Goal: Transaction & Acquisition: Purchase product/service

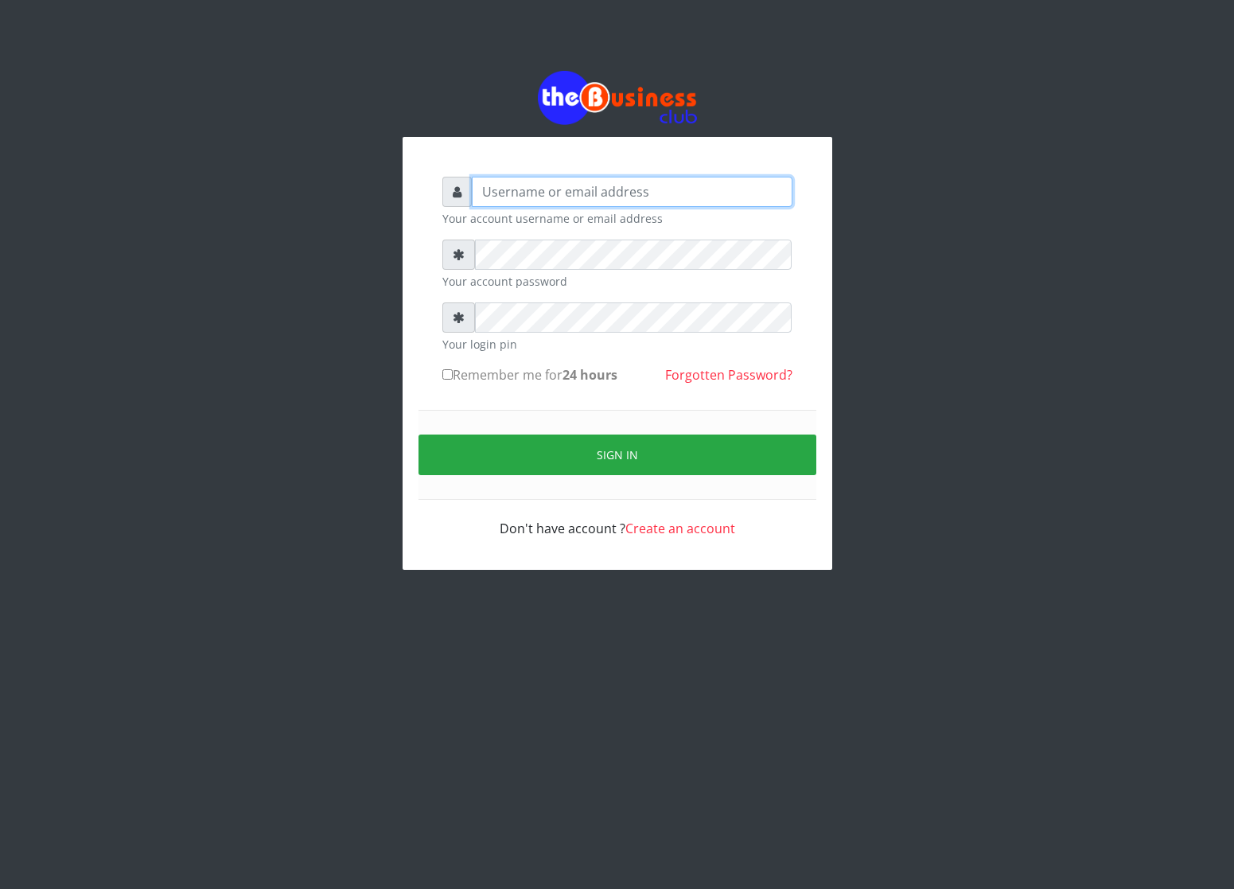
type input "cherpher"
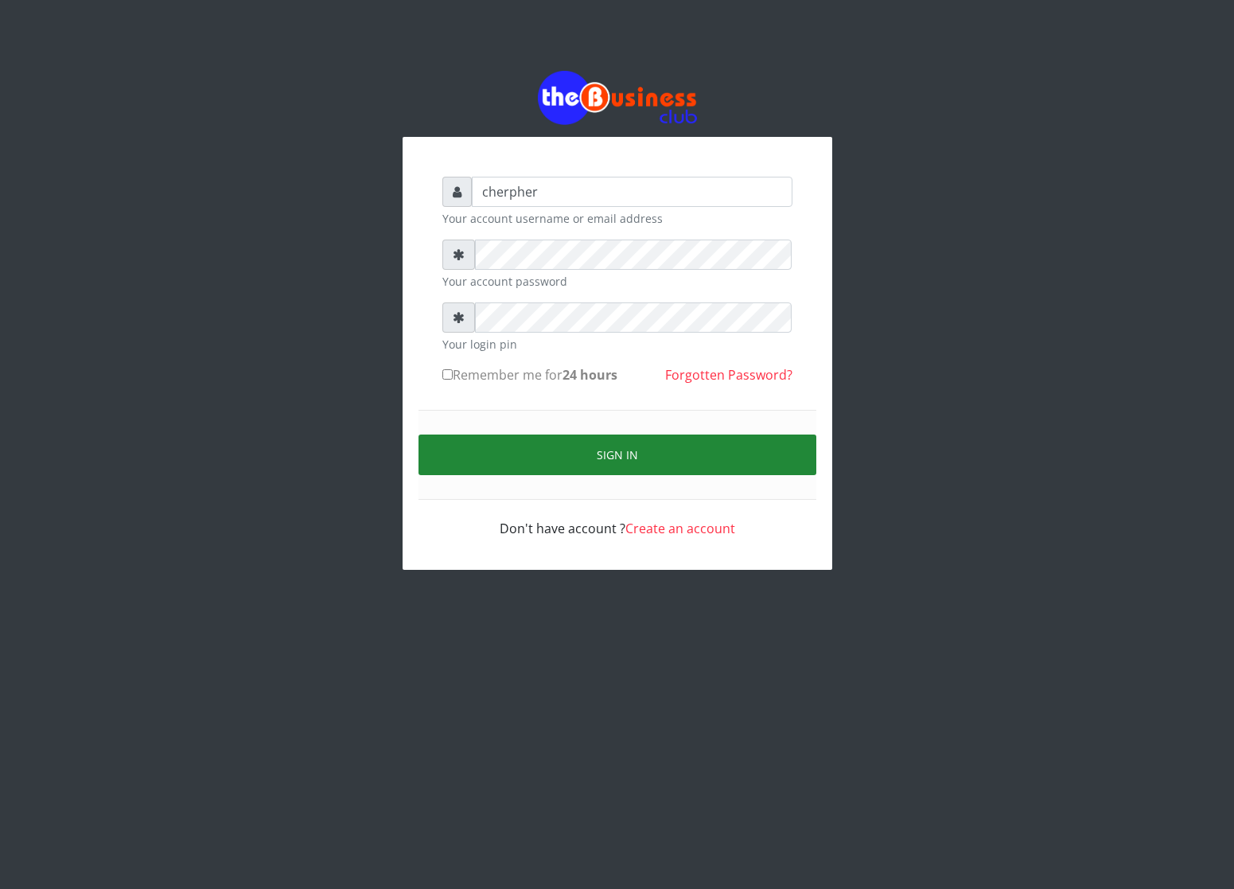
click at [559, 456] on button "Sign in" at bounding box center [618, 454] width 398 height 41
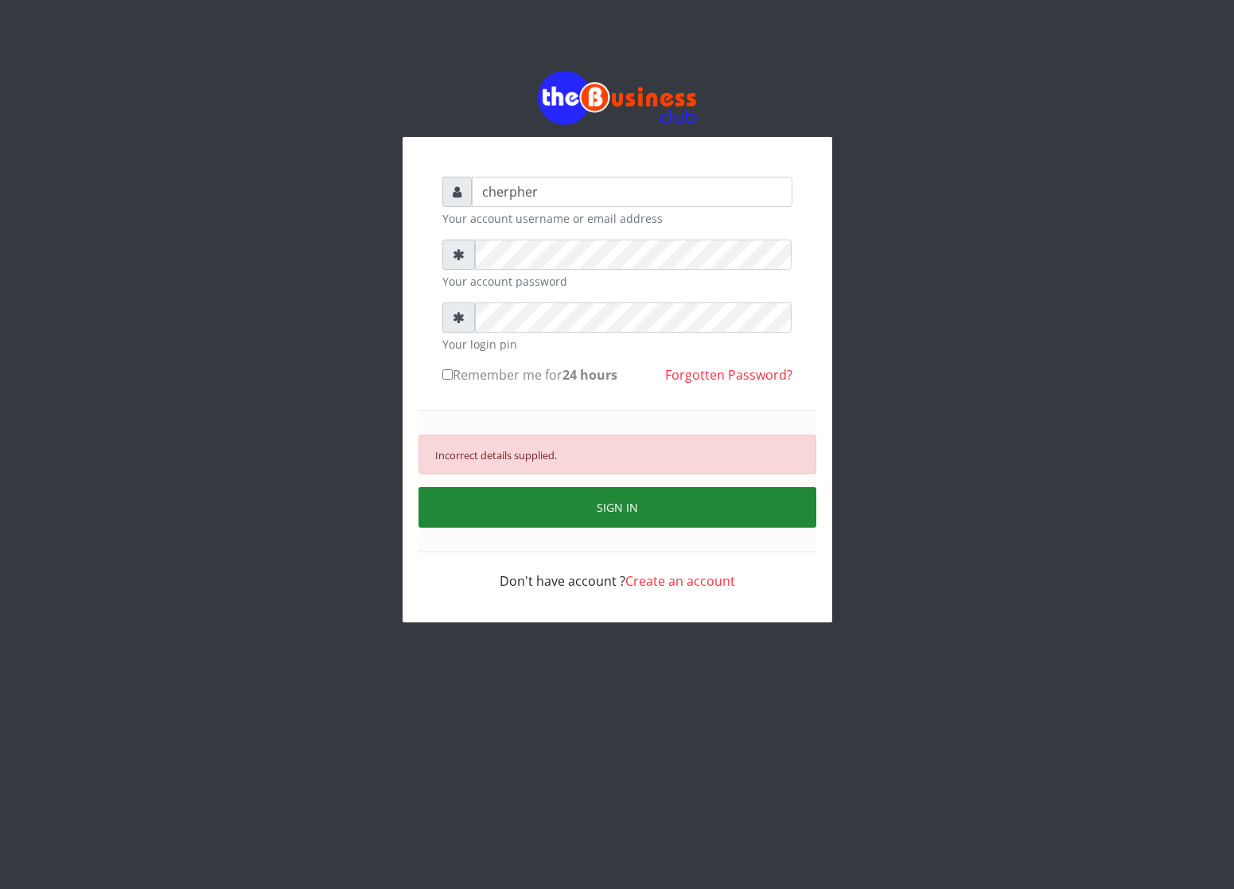
click at [466, 516] on button "SIGN IN" at bounding box center [618, 507] width 398 height 41
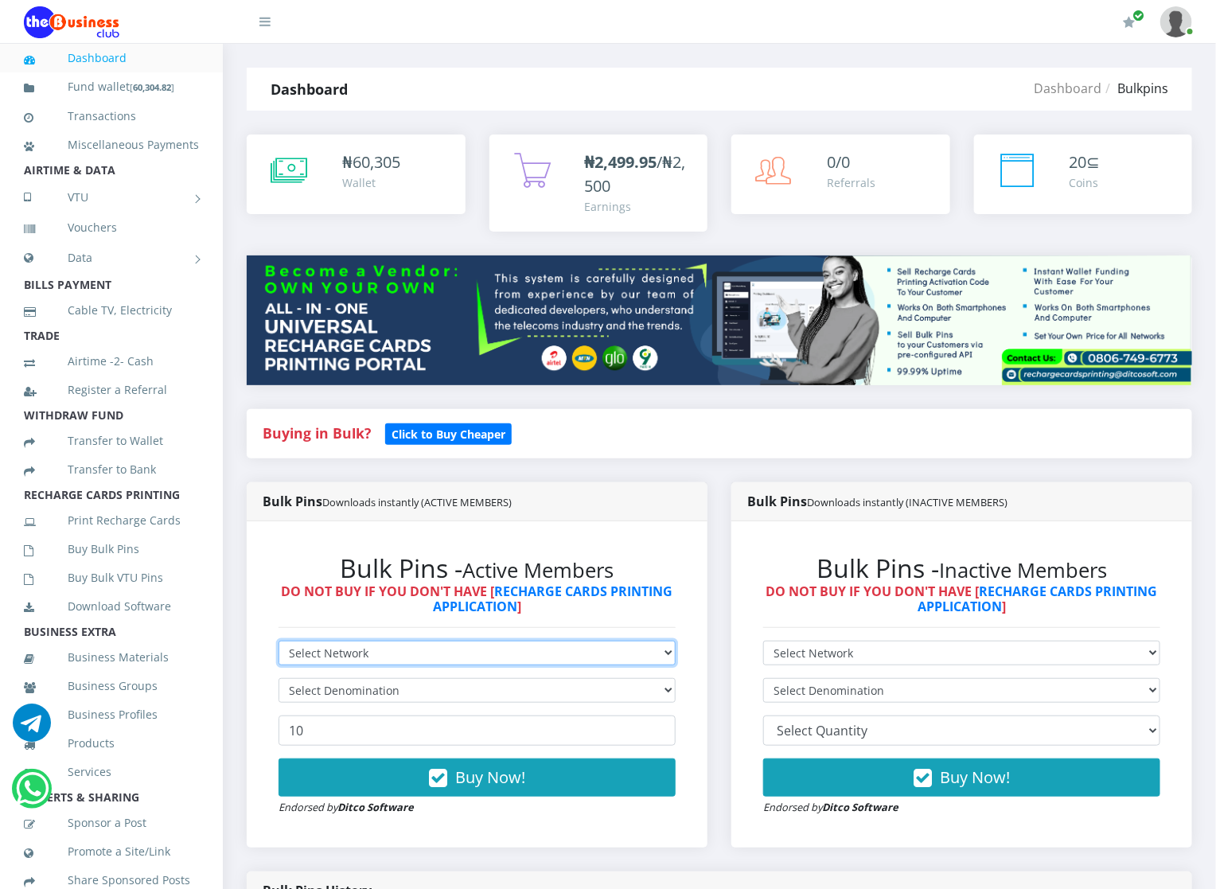
click at [294, 657] on select "Select Network MTN Globacom 9Mobile Airtel" at bounding box center [477, 653] width 397 height 25
select select "Airtel"
click at [279, 641] on select "Select Network MTN Globacom 9Mobile Airtel" at bounding box center [477, 653] width 397 height 25
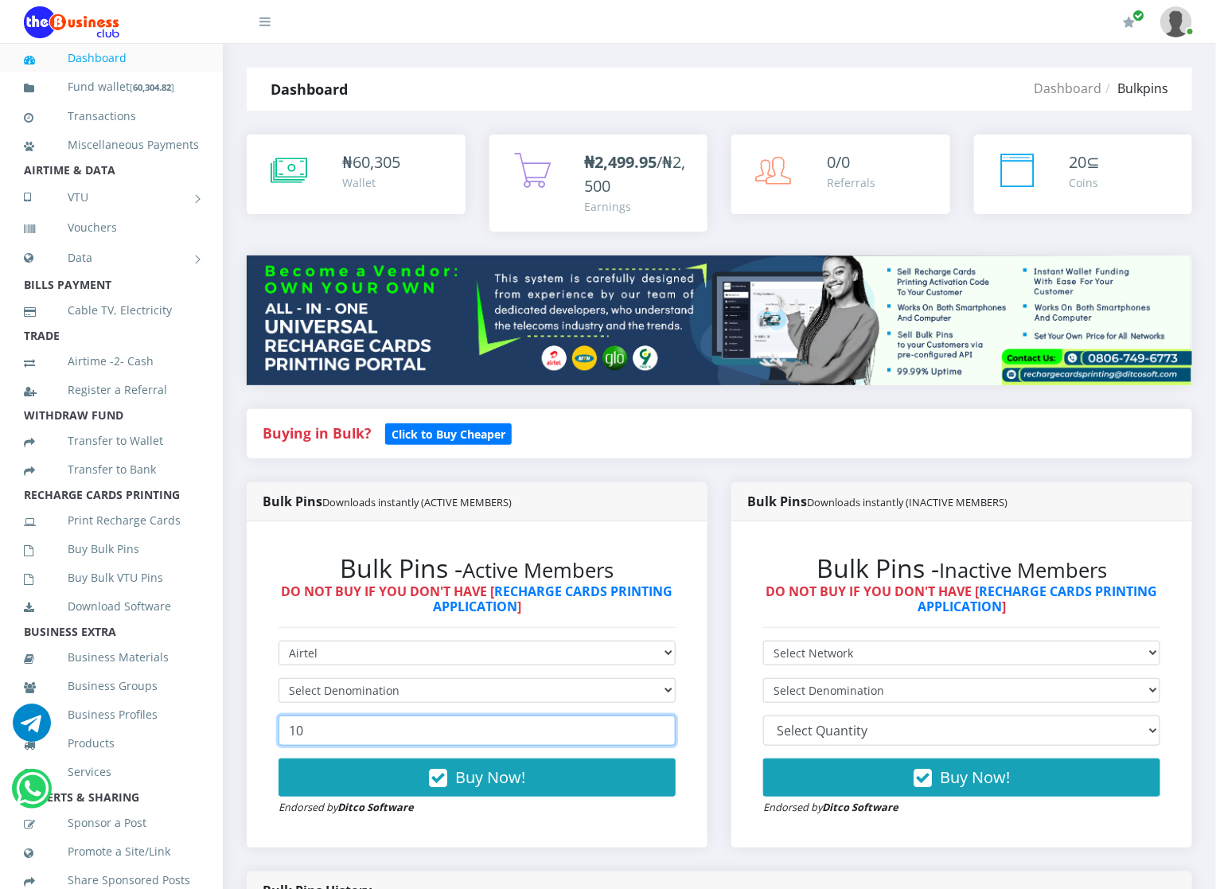
click at [318, 736] on input "10" at bounding box center [477, 730] width 397 height 30
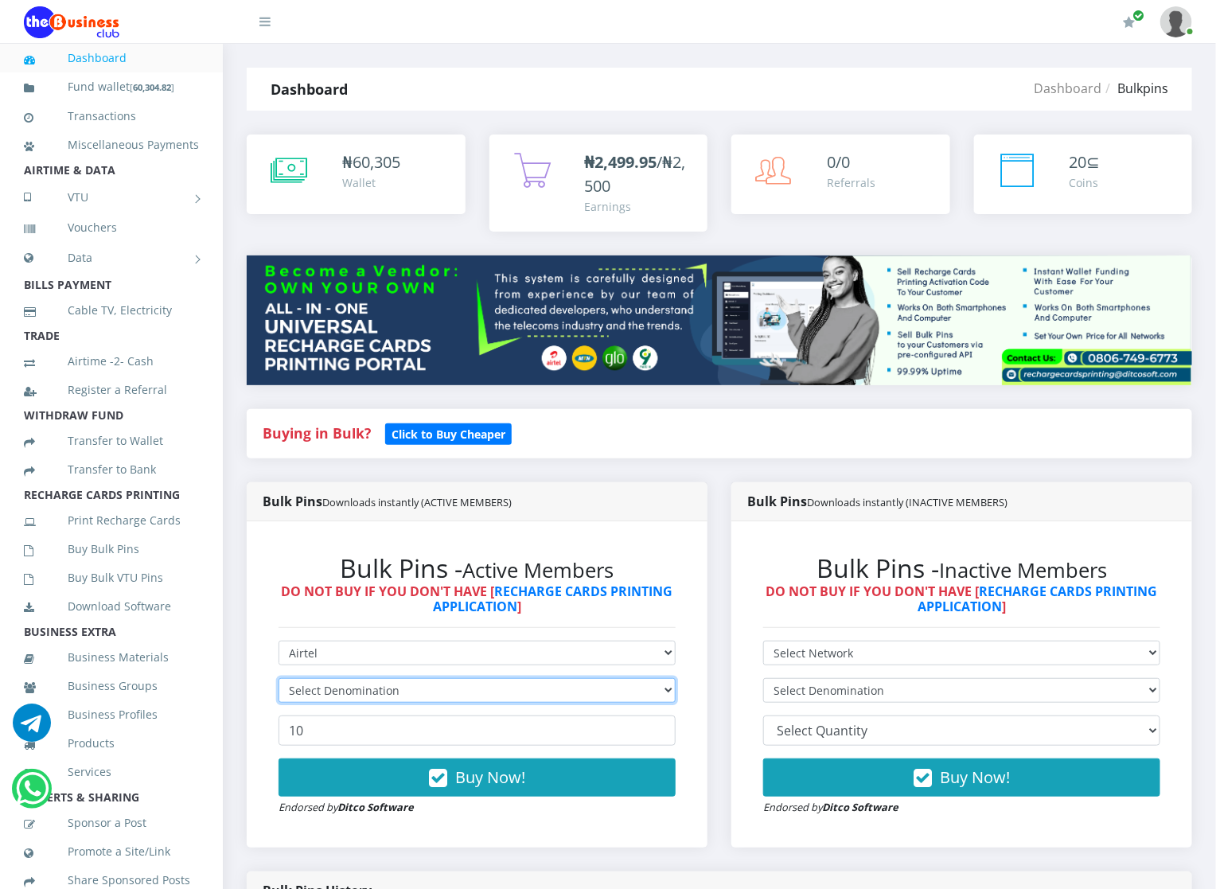
click at [303, 686] on select "Select Denomination" at bounding box center [477, 690] width 397 height 25
select select "963.6-1000"
click at [279, 679] on select "Select Denomination Airtel NGN100 - ₦96.36 Airtel NGN200 - ₦192.72 Airtel NGN50…" at bounding box center [477, 690] width 397 height 25
click at [337, 822] on div "Bulk Pins - Active Members DO NOT BUY IF YOU DON'T HAVE [ RECHARGE CARDS PRINTI…" at bounding box center [477, 684] width 429 height 294
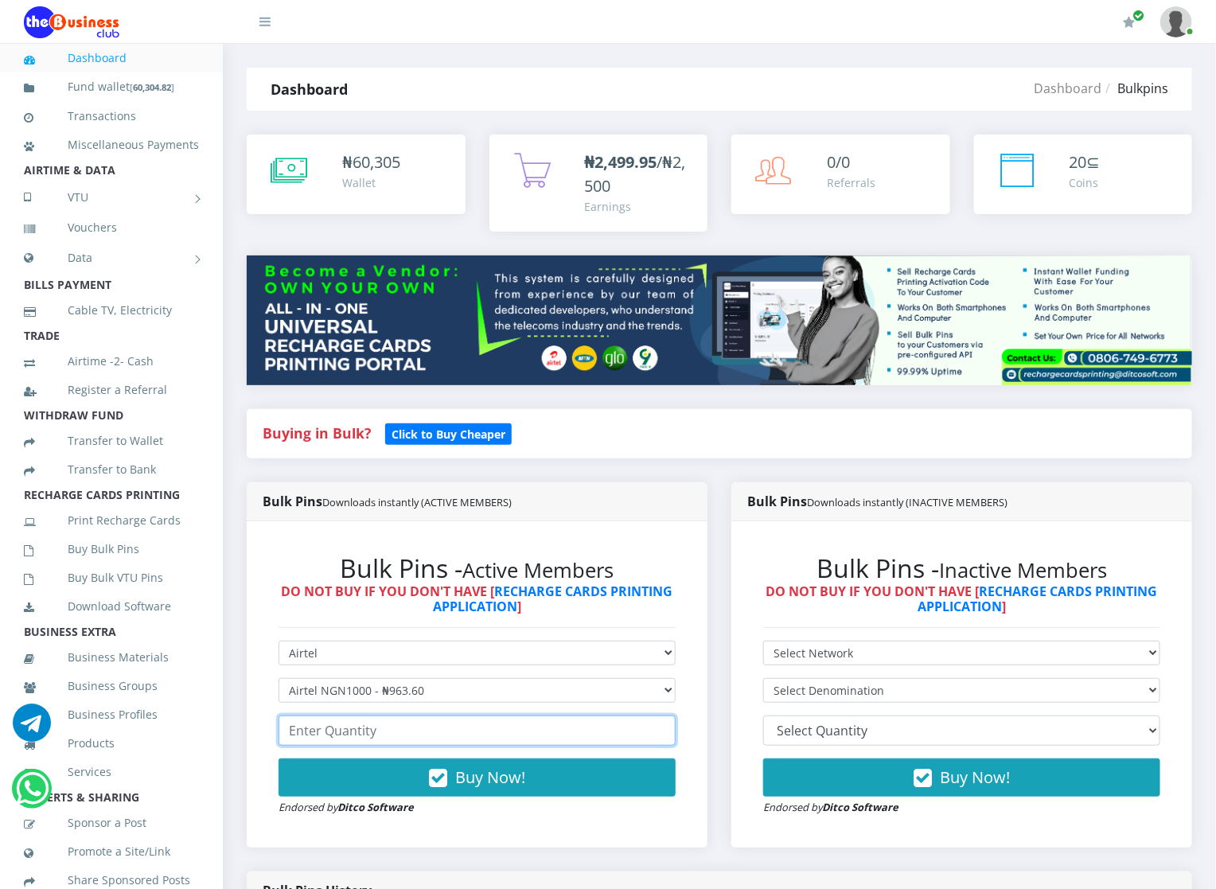
click at [318, 738] on input "number" at bounding box center [477, 730] width 397 height 30
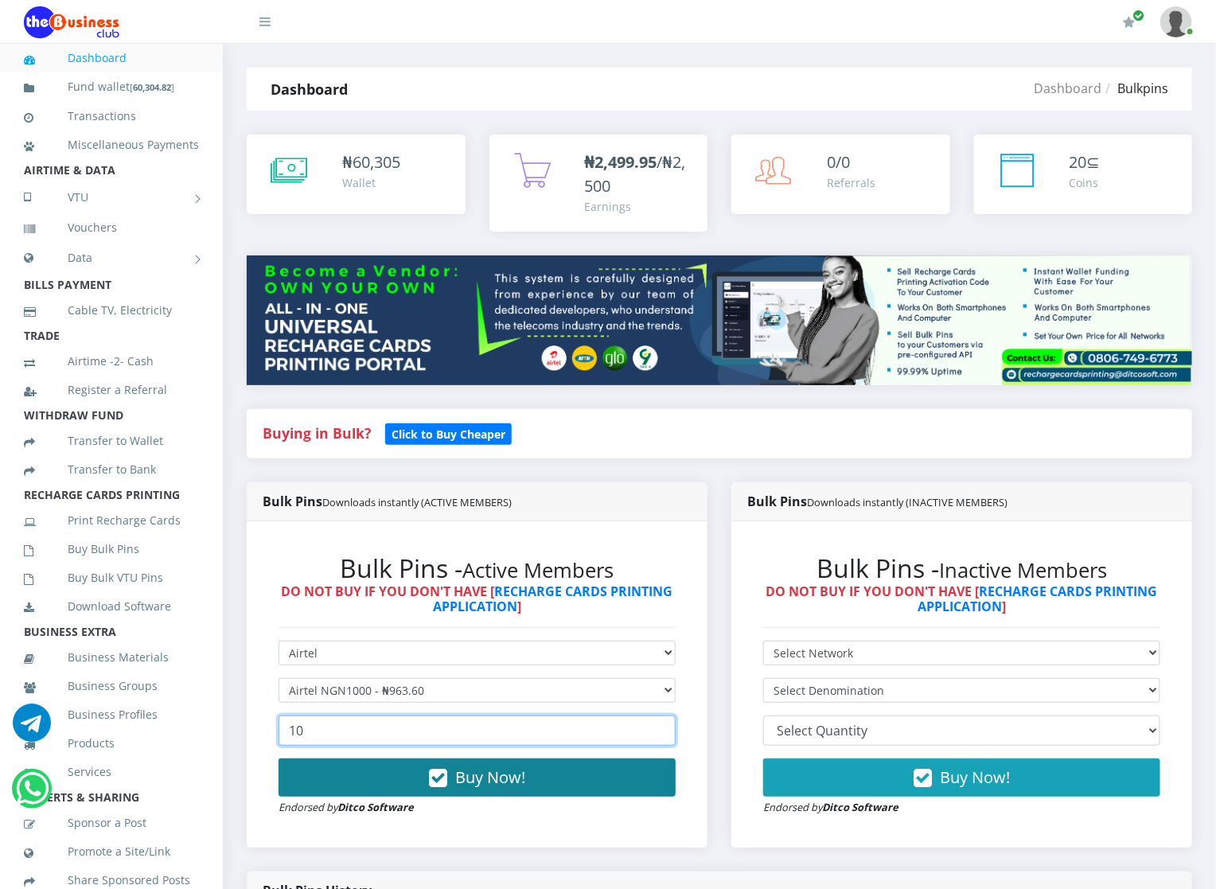
type input "10"
click at [341, 781] on button "Buy Now!" at bounding box center [477, 777] width 397 height 38
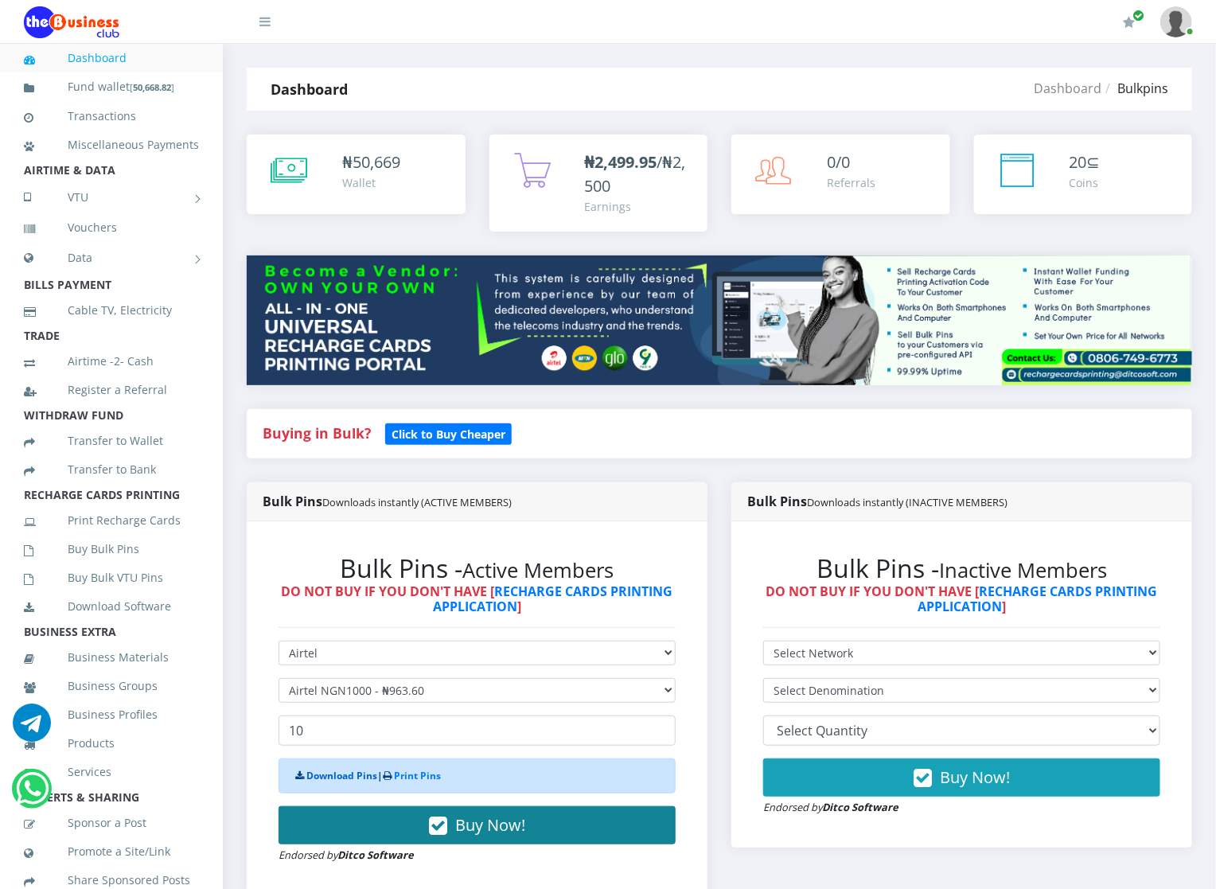
click at [341, 781] on link "Download Pins" at bounding box center [341, 776] width 71 height 14
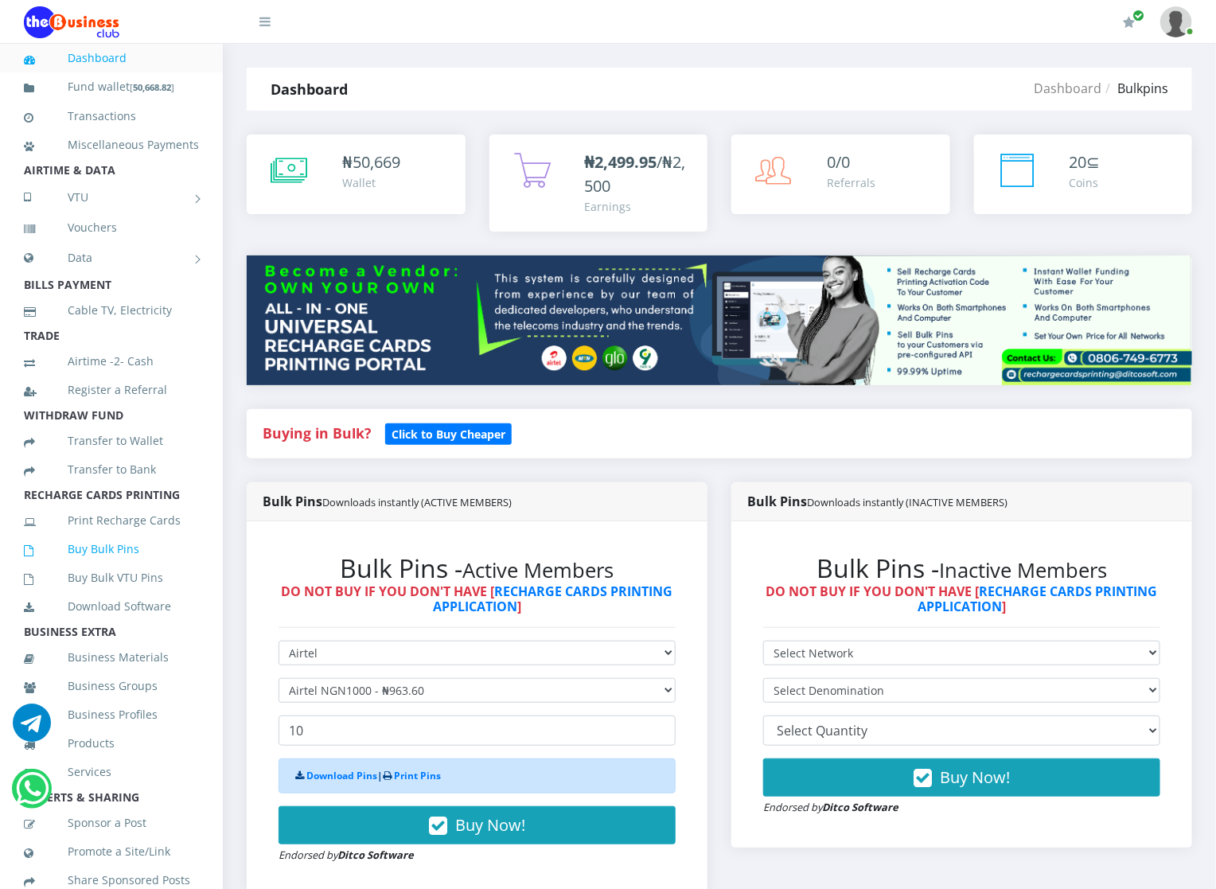
click at [113, 567] on link "Buy Bulk Pins" at bounding box center [111, 549] width 175 height 37
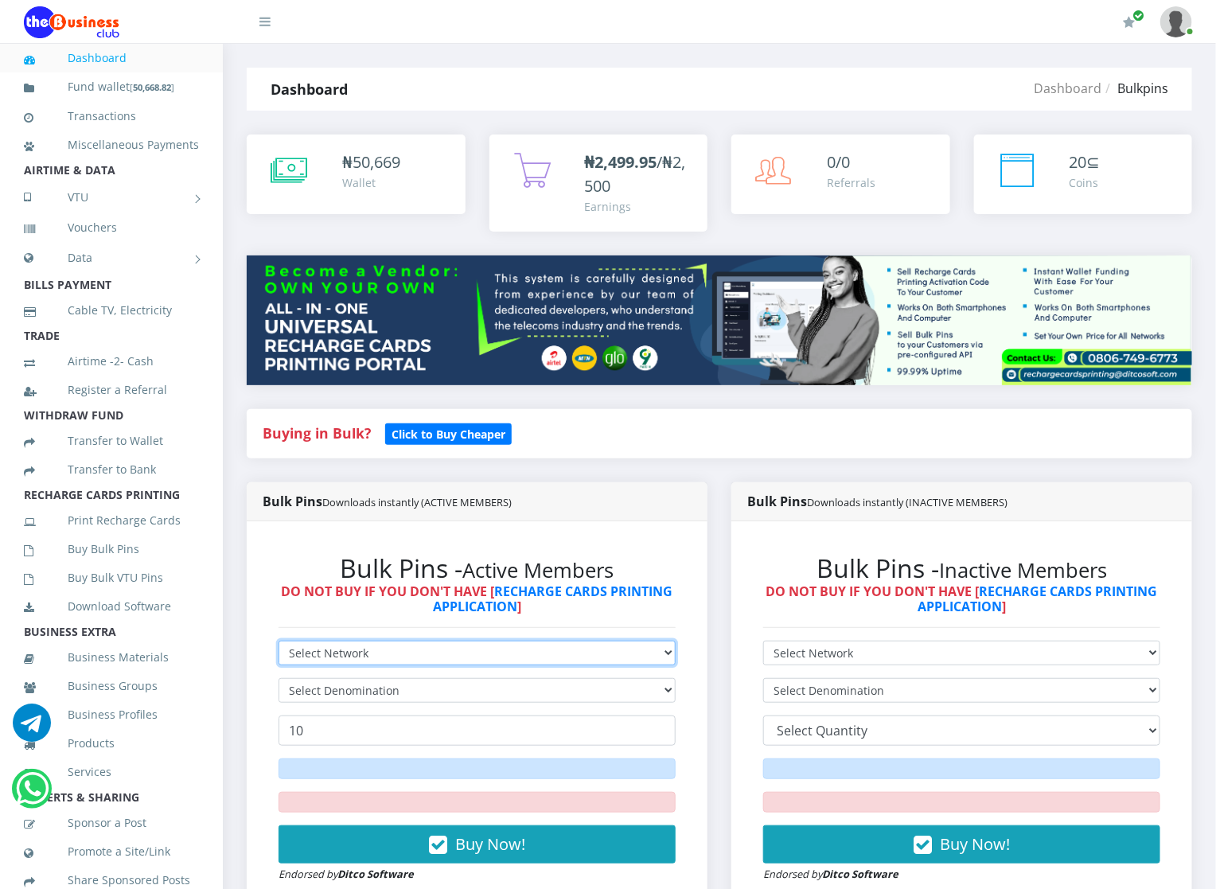
click at [330, 657] on select "Select Network MTN Globacom 9Mobile Airtel" at bounding box center [477, 653] width 397 height 25
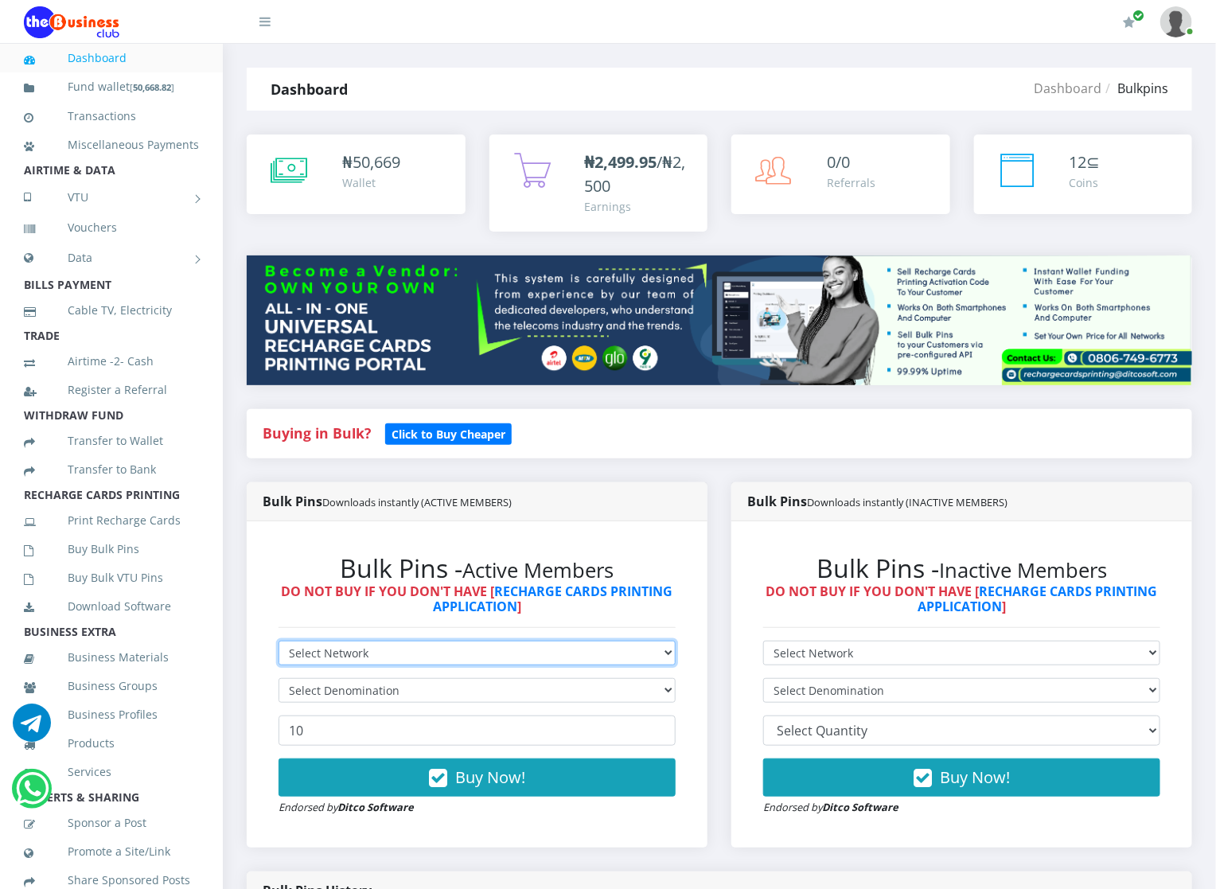
select select "Glo"
click at [279, 641] on select "Select Network MTN Globacom 9Mobile Airtel" at bounding box center [477, 653] width 397 height 25
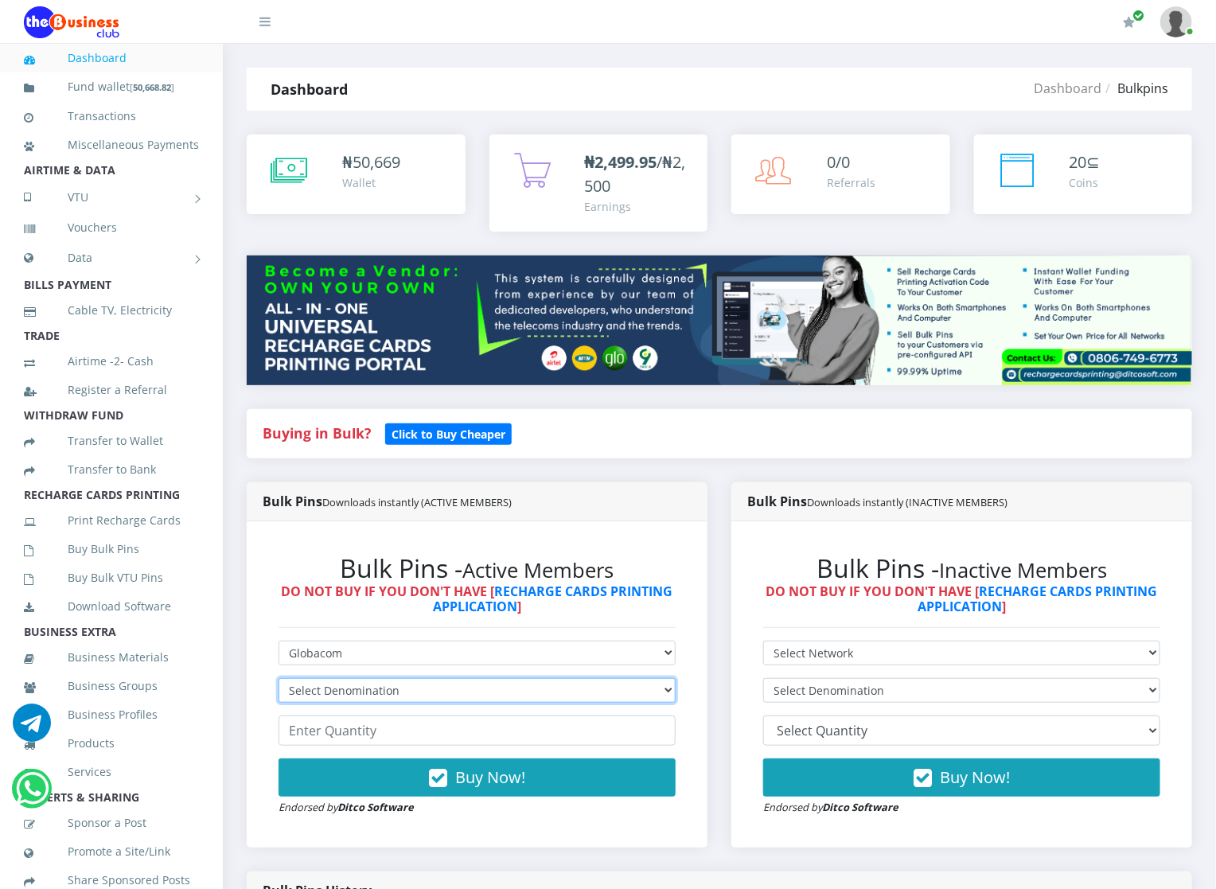
click at [318, 686] on select "Select Denomination Glo NGN100 - ₦96.45 Glo NGN200 - ₦192.90 Glo NGN500 - ₦482.…" at bounding box center [477, 690] width 397 height 25
select select "482.25-500"
click at [279, 679] on select "Select Denomination Glo NGN100 - ₦96.45 Glo NGN200 - ₦192.90 Glo NGN500 - ₦482.…" at bounding box center [477, 690] width 397 height 25
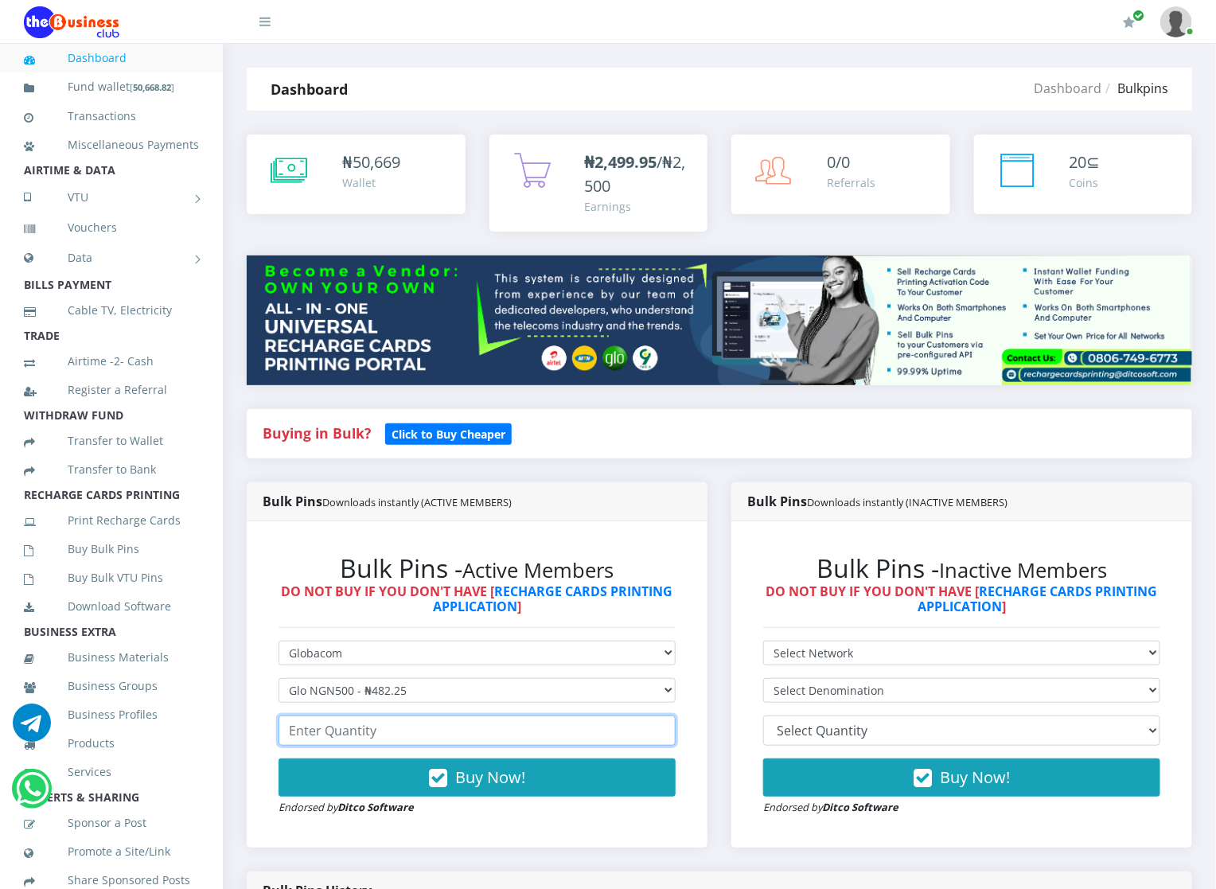
click at [309, 741] on input "number" at bounding box center [477, 730] width 397 height 30
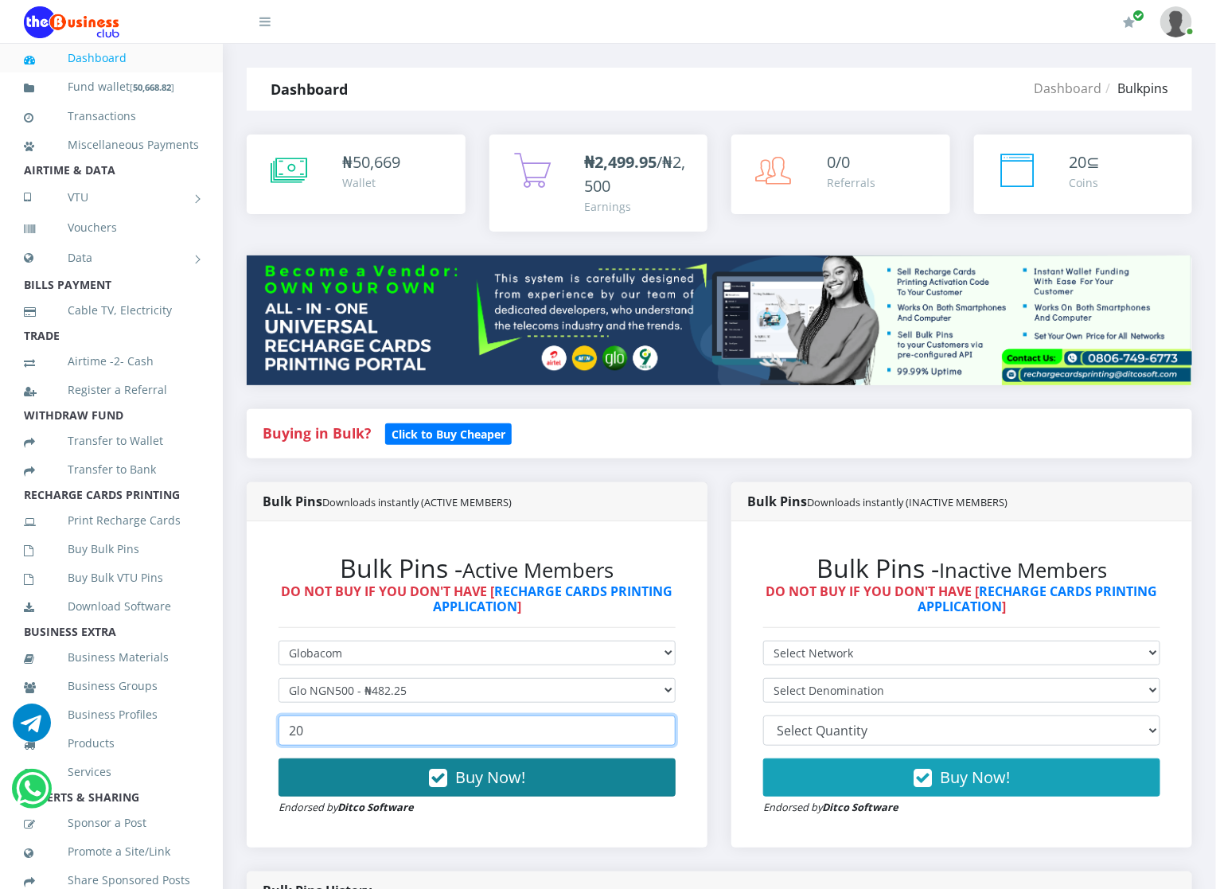
type input "20"
click at [320, 773] on button "Buy Now!" at bounding box center [477, 777] width 397 height 38
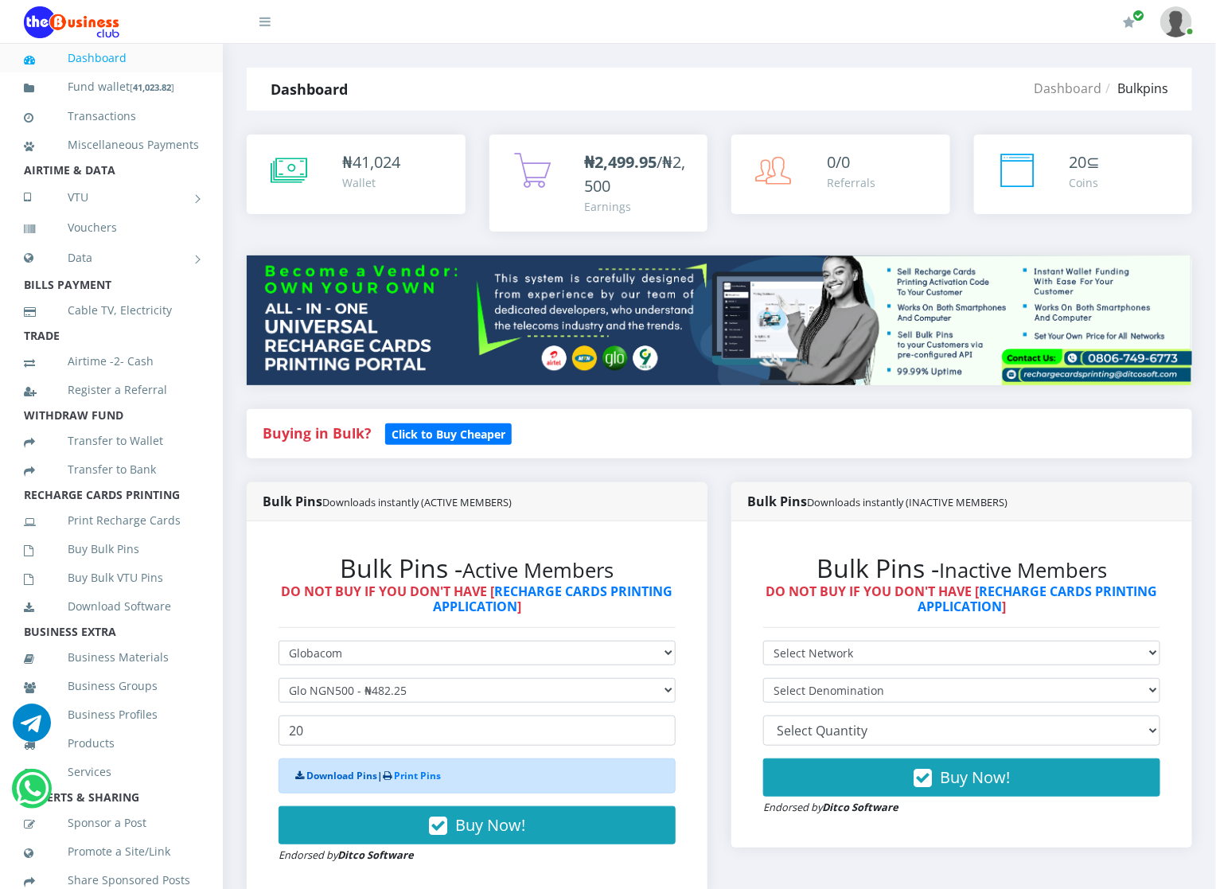
click at [330, 781] on link "Download Pins" at bounding box center [341, 776] width 71 height 14
click at [310, 772] on link "Download Pins" at bounding box center [341, 776] width 71 height 14
click at [117, 564] on link "Buy Bulk Pins" at bounding box center [111, 549] width 175 height 37
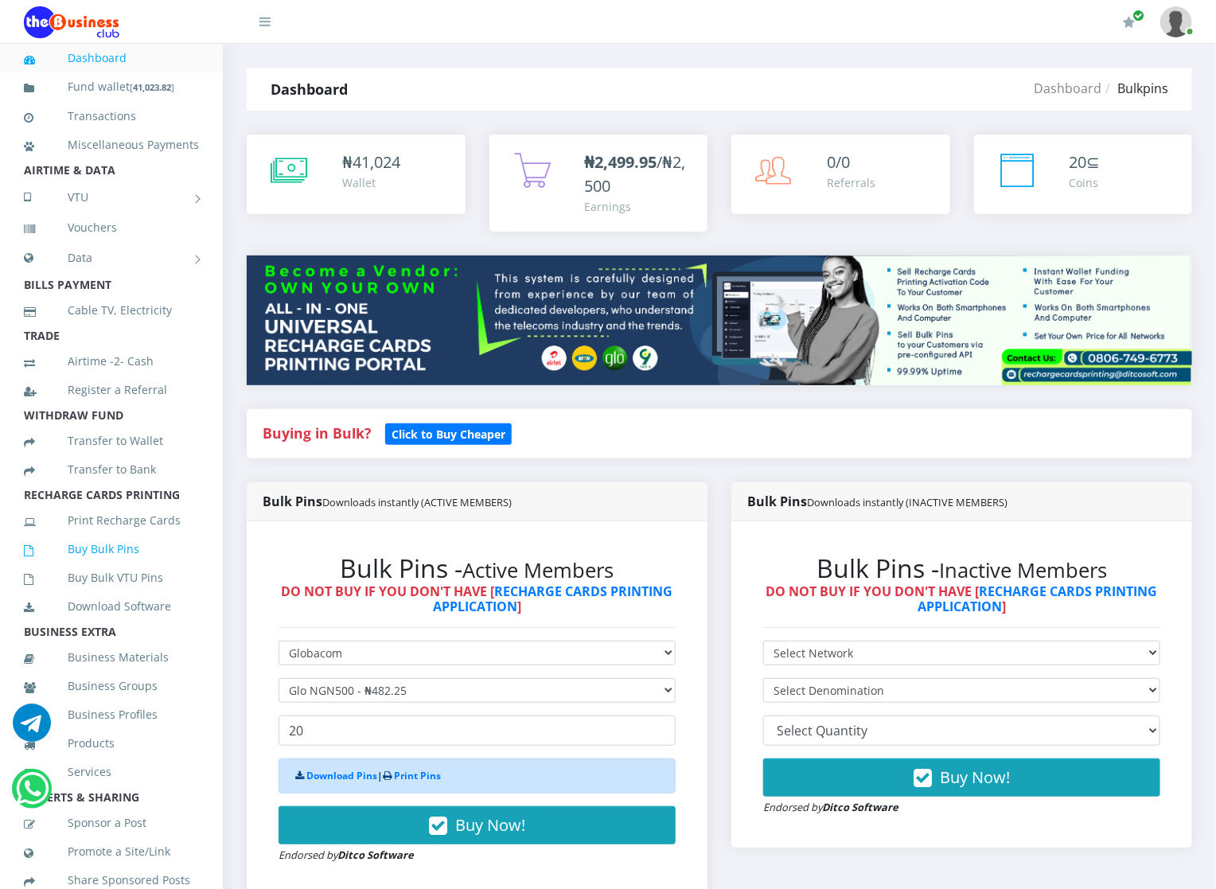
click at [144, 567] on link "Buy Bulk Pins" at bounding box center [111, 549] width 175 height 37
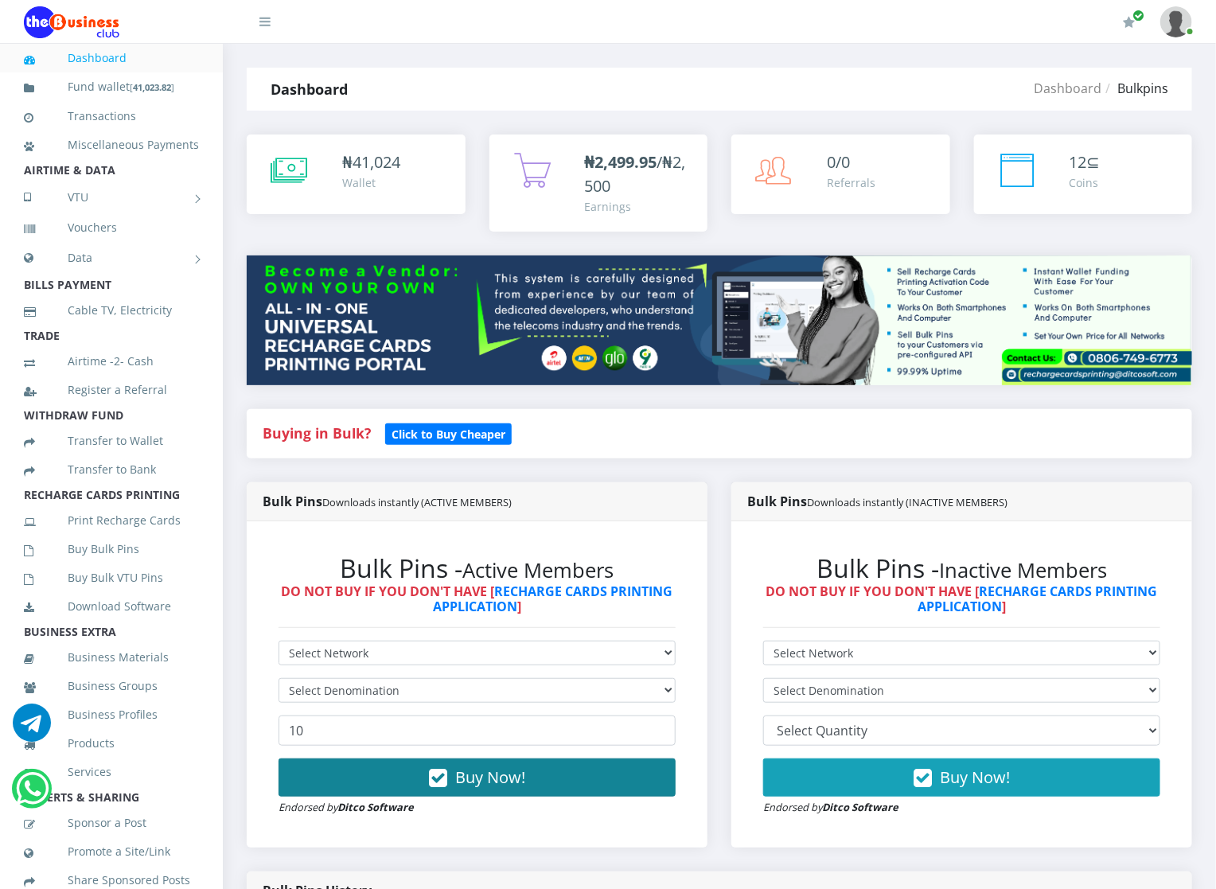
click at [346, 764] on button "Buy Now!" at bounding box center [477, 777] width 397 height 38
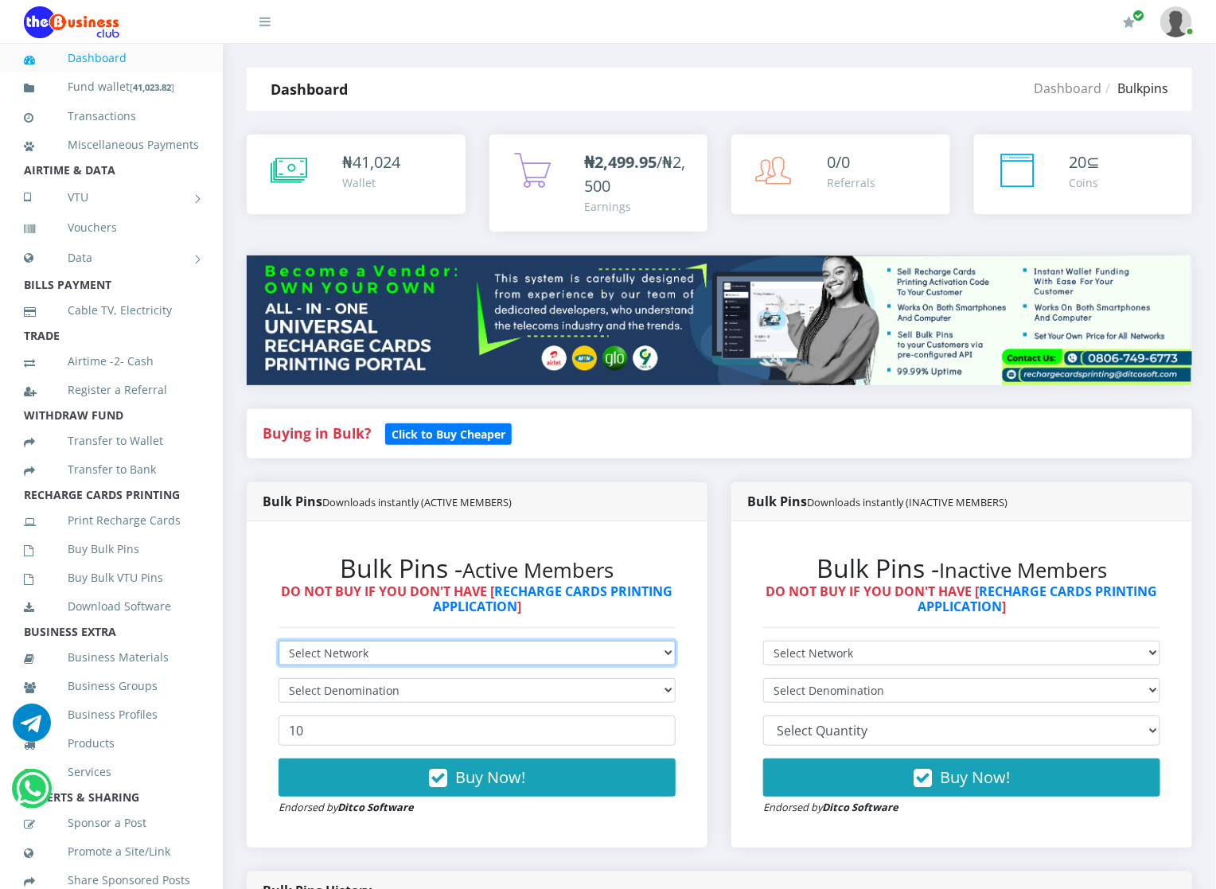
click at [292, 654] on select "Select Network MTN Globacom 9Mobile Airtel" at bounding box center [477, 653] width 397 height 25
select select "MTN"
click at [279, 641] on select "Select Network MTN Globacom 9Mobile Airtel" at bounding box center [477, 653] width 397 height 25
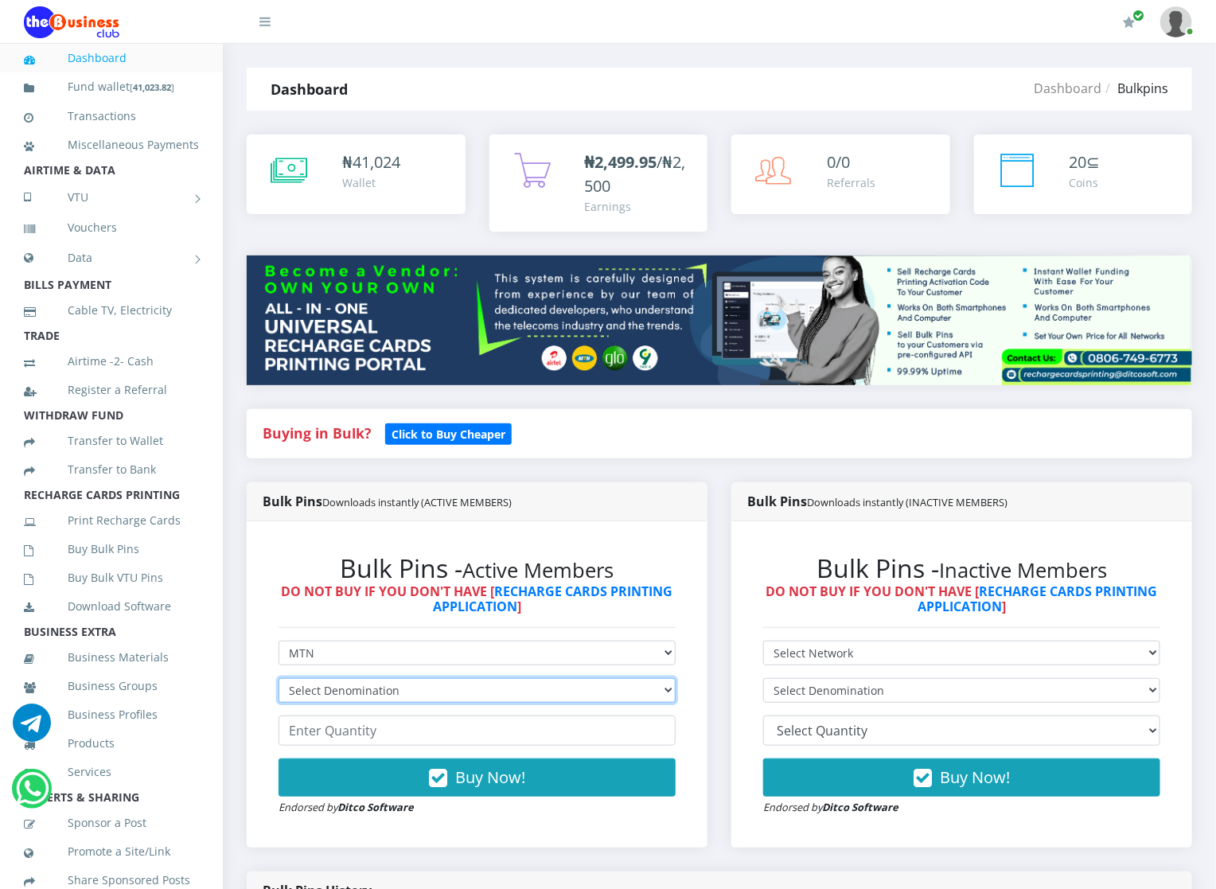
click at [289, 691] on select "Select Denomination MTN NGN100 - ₦96.94 MTN NGN200 - ₦193.88 MTN NGN400 - ₦387.…" at bounding box center [477, 690] width 397 height 25
select select "484.7-500"
click at [279, 679] on select "Select Denomination MTN NGN100 - ₦96.94 MTN NGN200 - ₦193.88 MTN NGN400 - ₦387.…" at bounding box center [477, 690] width 397 height 25
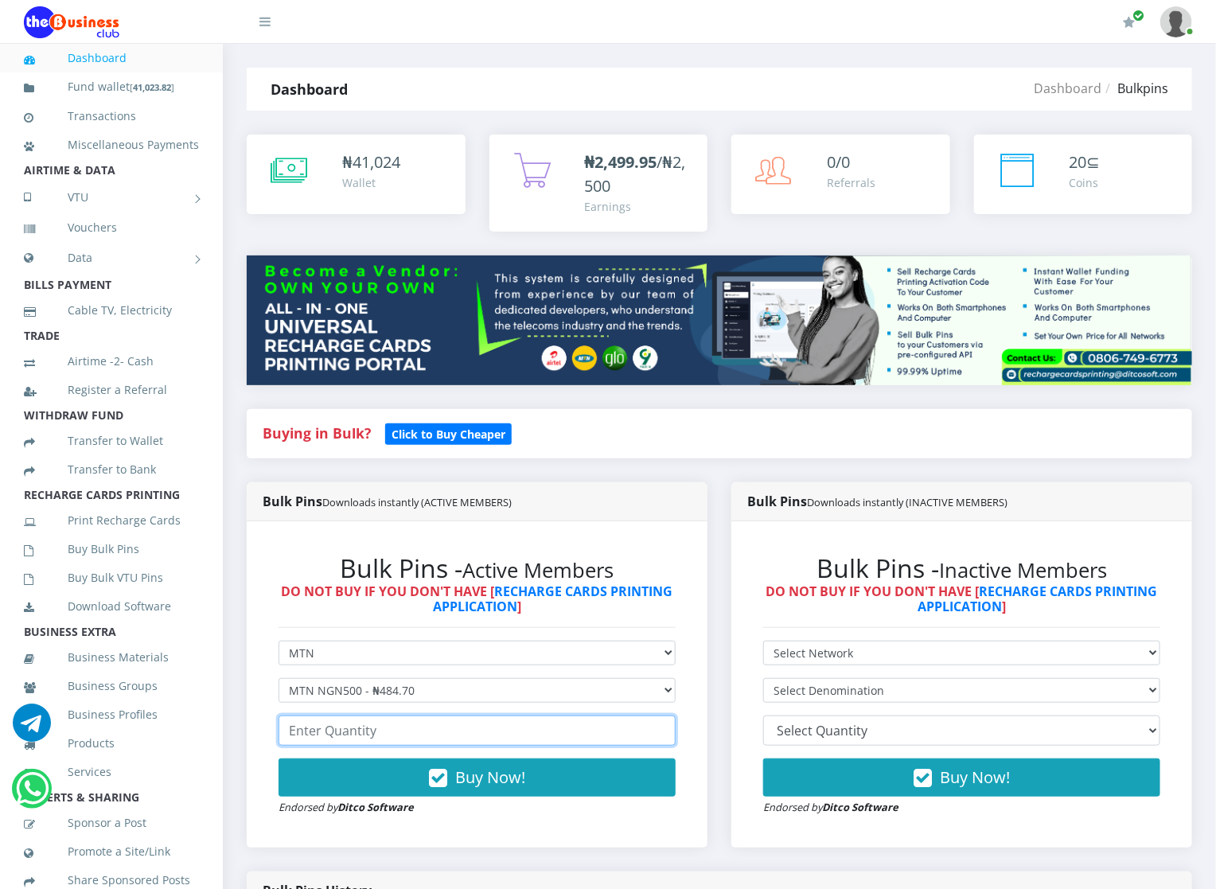
click at [392, 742] on input "number" at bounding box center [477, 730] width 397 height 30
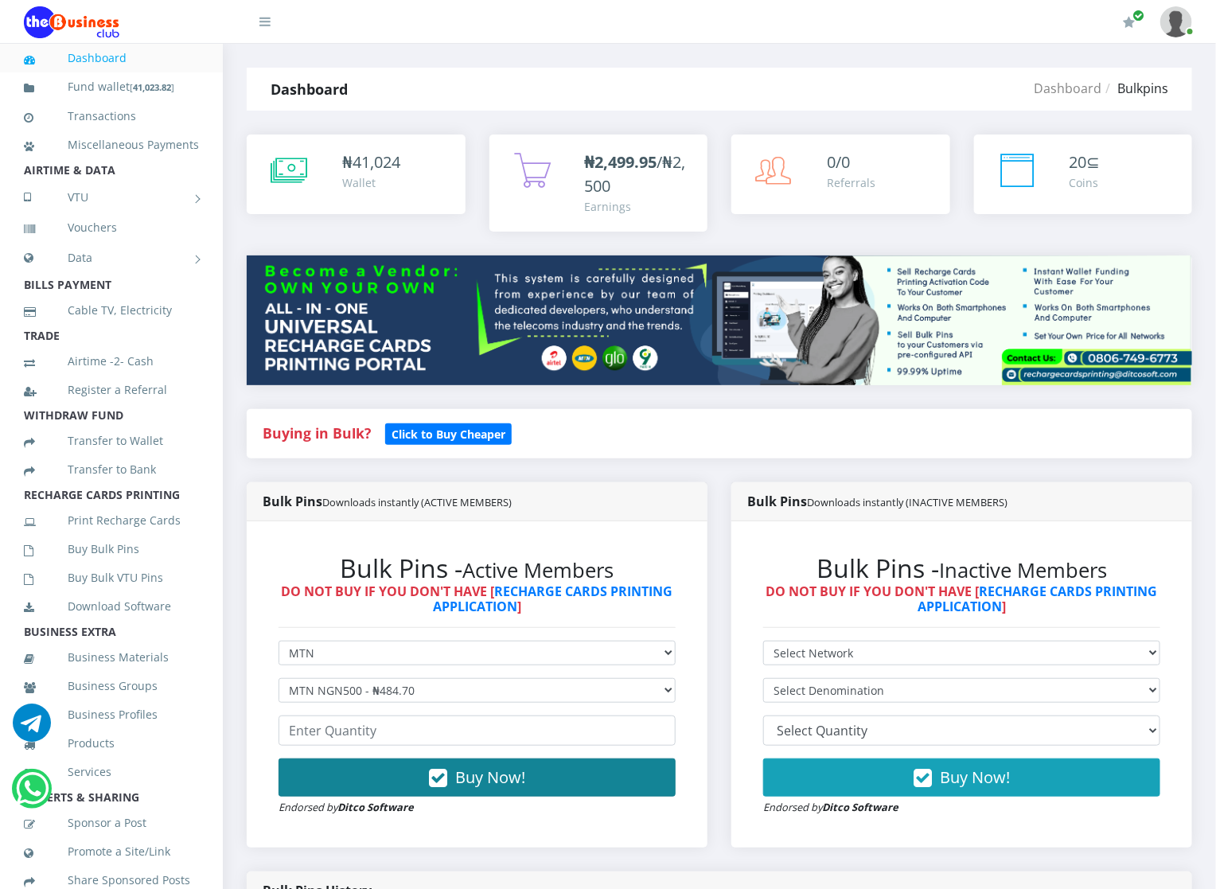
click at [413, 772] on button "Buy Now!" at bounding box center [477, 777] width 397 height 38
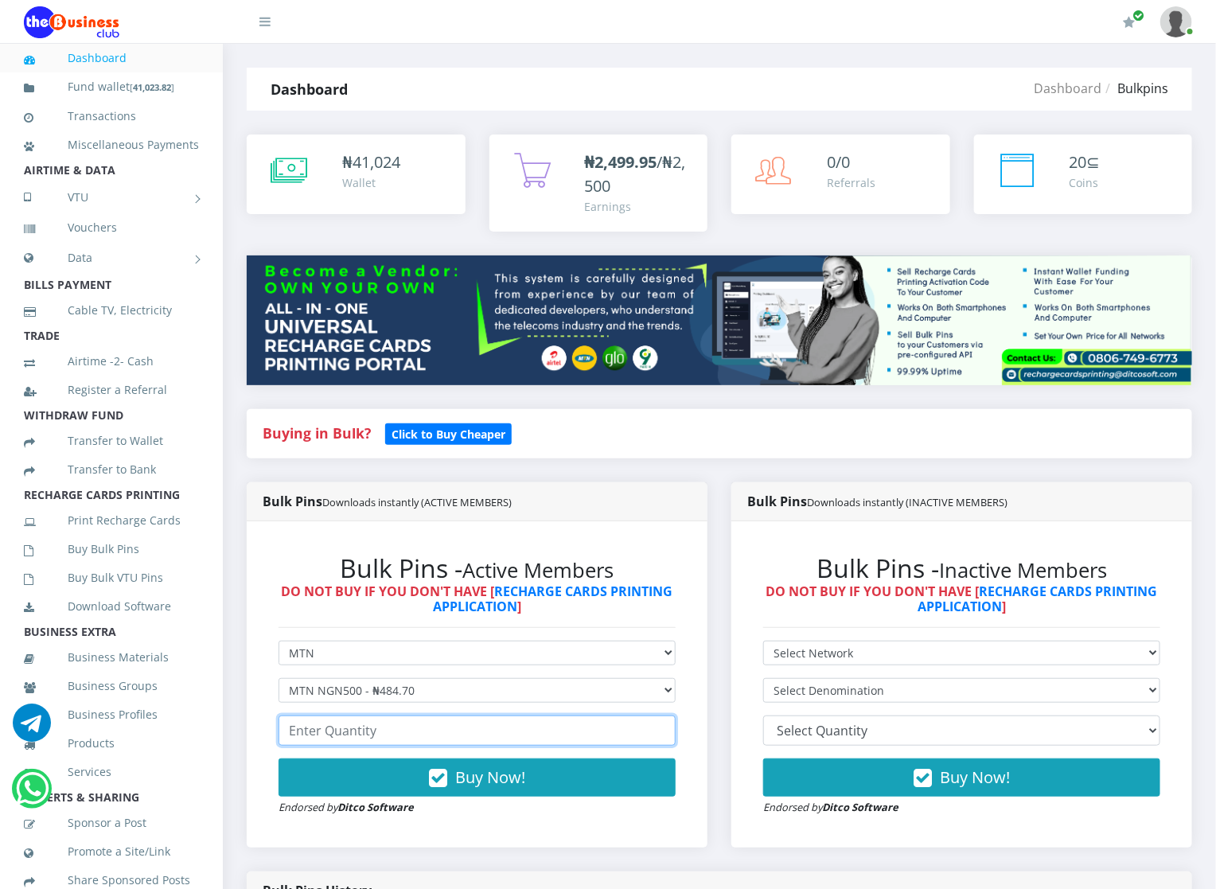
click at [402, 745] on input "number" at bounding box center [477, 730] width 397 height 30
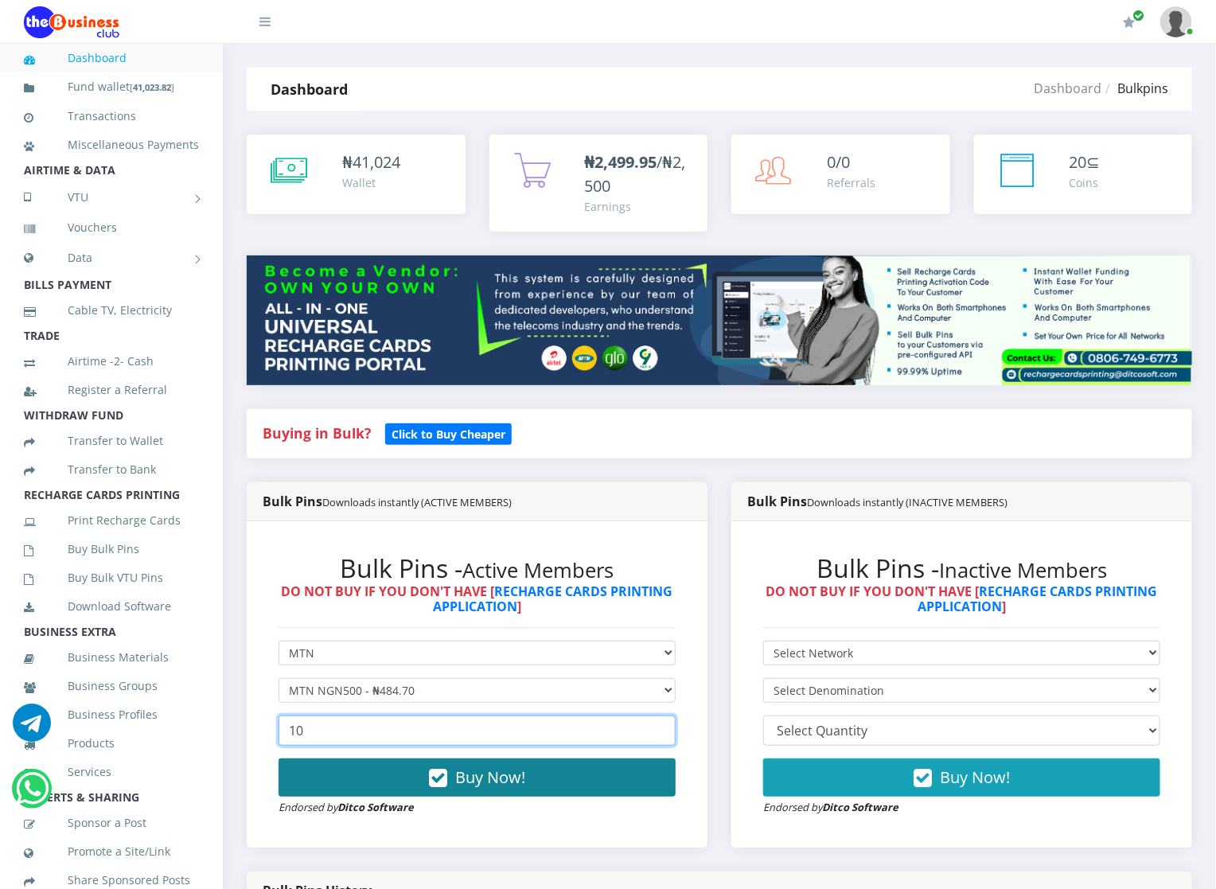
type input "10"
click at [432, 778] on icon "button" at bounding box center [438, 778] width 18 height 16
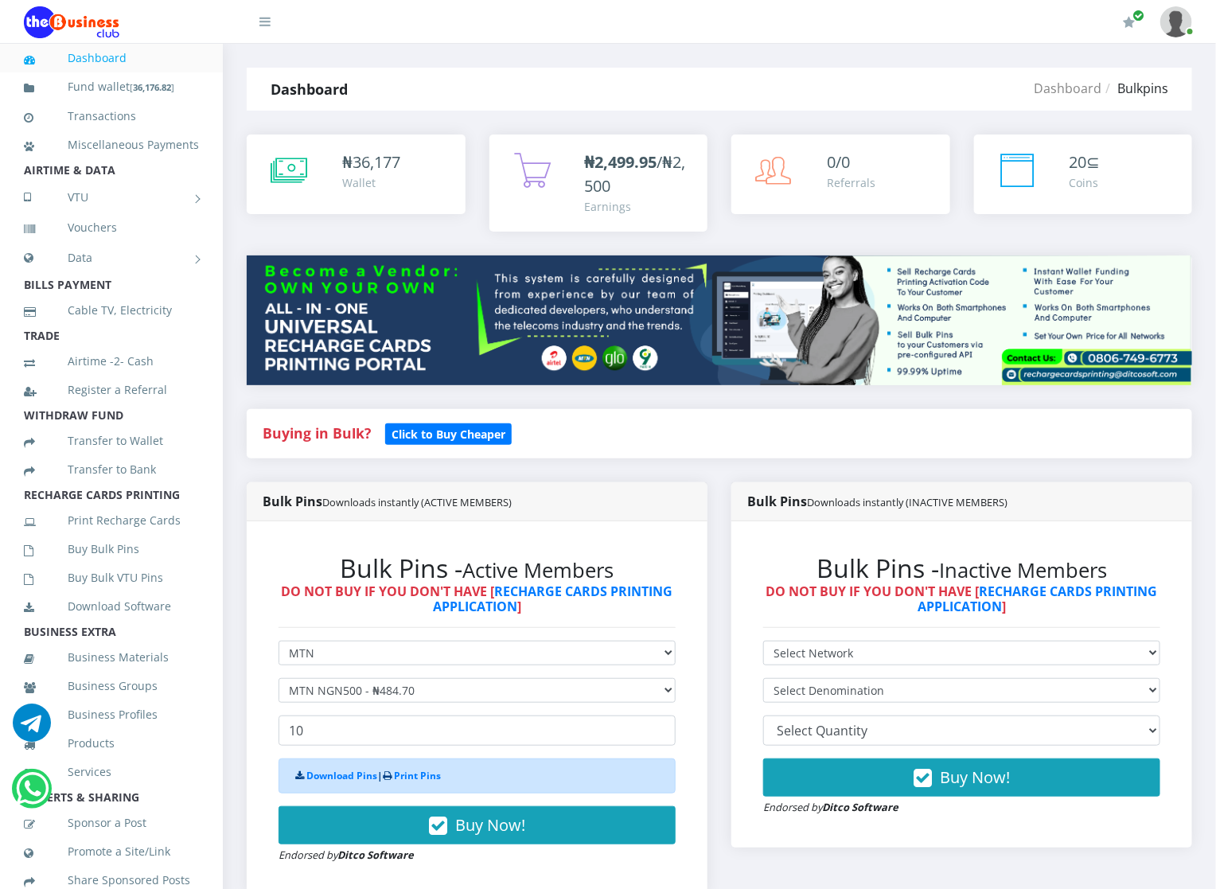
click at [365, 784] on div "Download Pins | Print Pins" at bounding box center [477, 775] width 397 height 35
click at [361, 771] on link "Download Pins" at bounding box center [341, 776] width 71 height 14
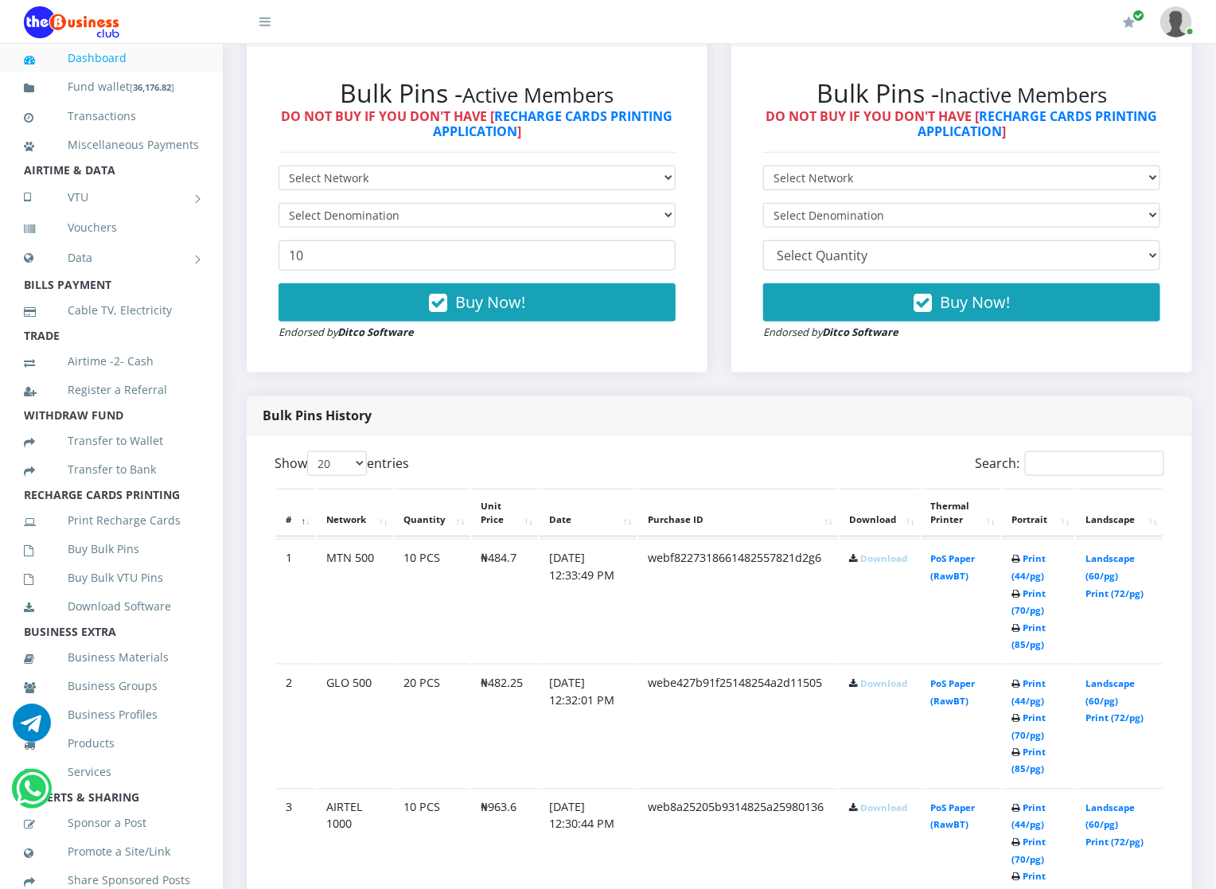
scroll to position [477, 0]
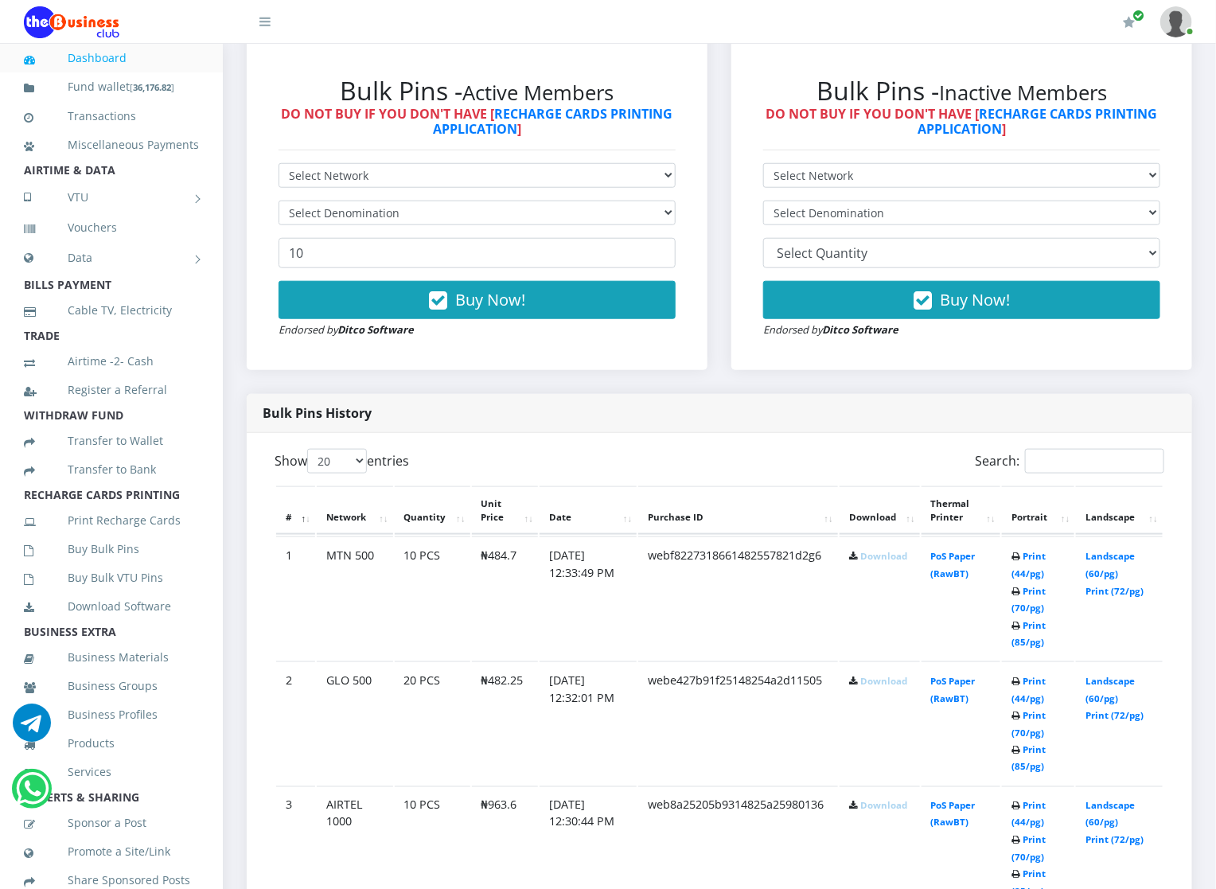
click at [867, 523] on th "Download" at bounding box center [880, 510] width 80 height 49
click at [869, 514] on th "Download" at bounding box center [880, 510] width 80 height 49
click at [852, 562] on small "Download" at bounding box center [878, 556] width 58 height 12
click at [882, 524] on th "Download" at bounding box center [880, 510] width 80 height 49
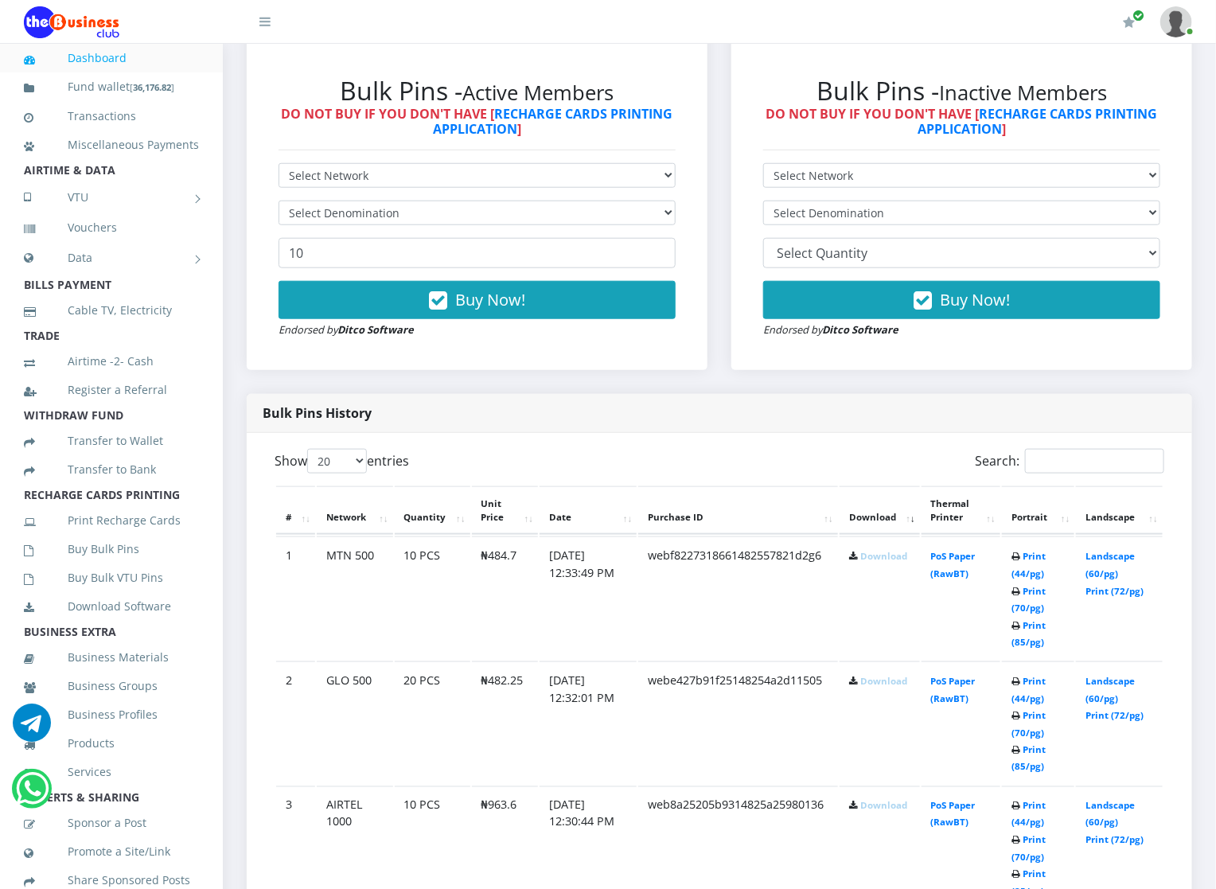
click at [882, 524] on th "Download" at bounding box center [880, 510] width 80 height 49
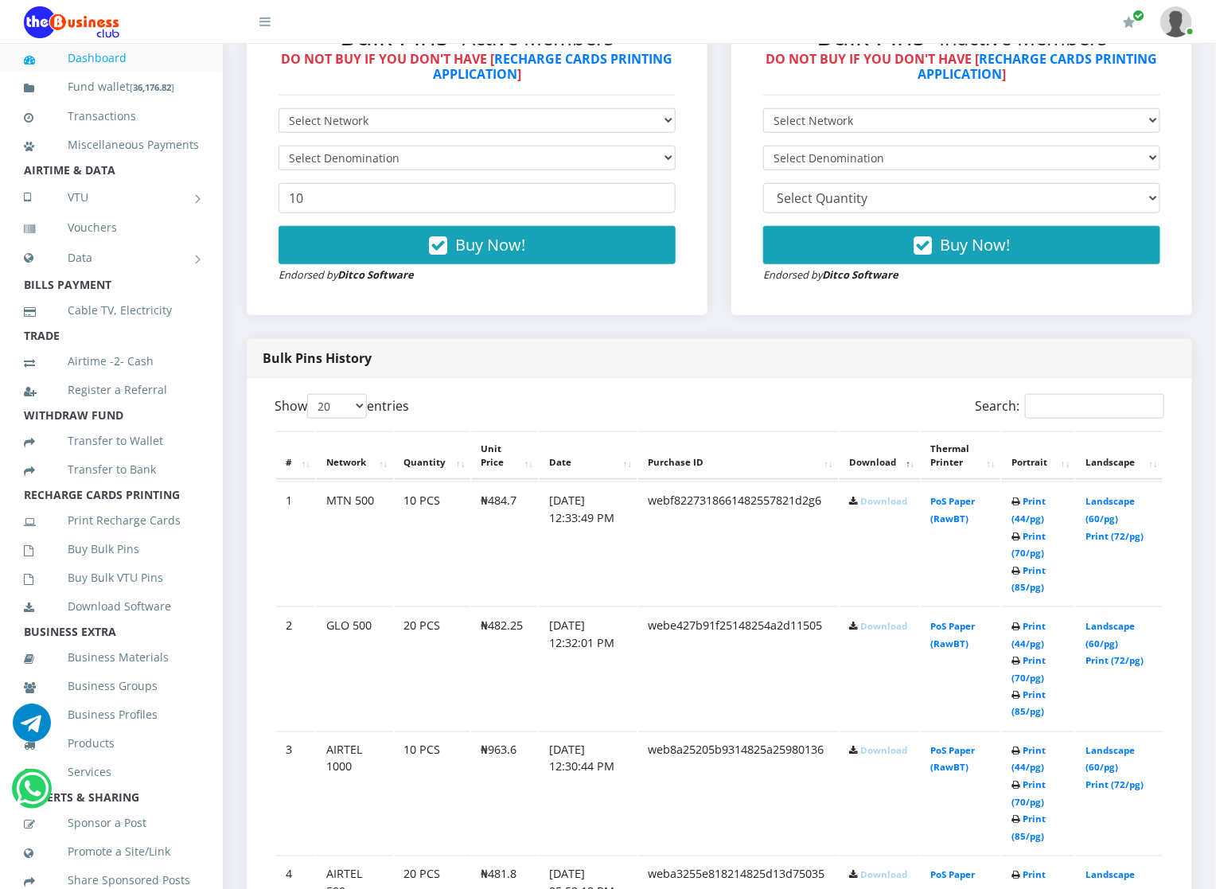
scroll to position [525, 0]
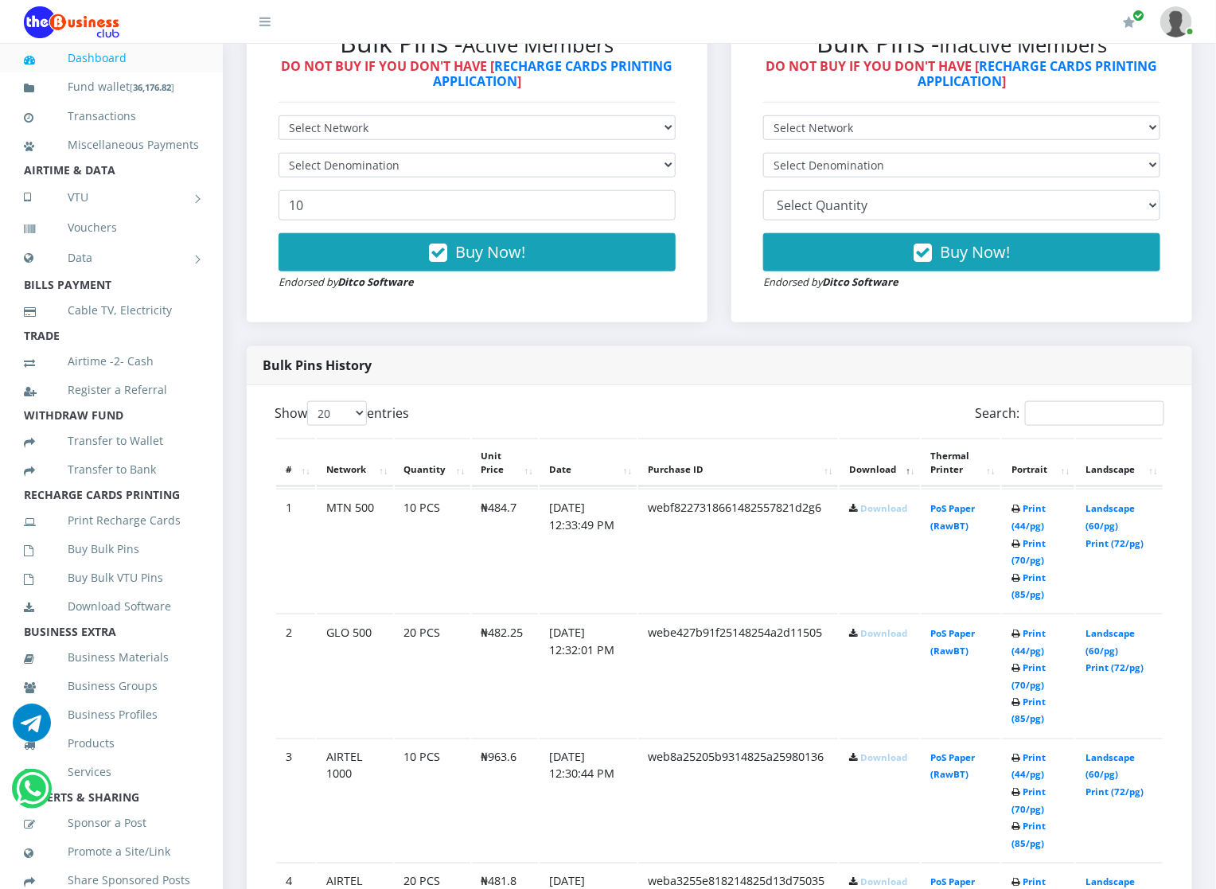
click at [719, 612] on td "web8a25205b9314825a25980136" at bounding box center [738, 550] width 200 height 123
click at [863, 507] on link "Download" at bounding box center [883, 508] width 47 height 12
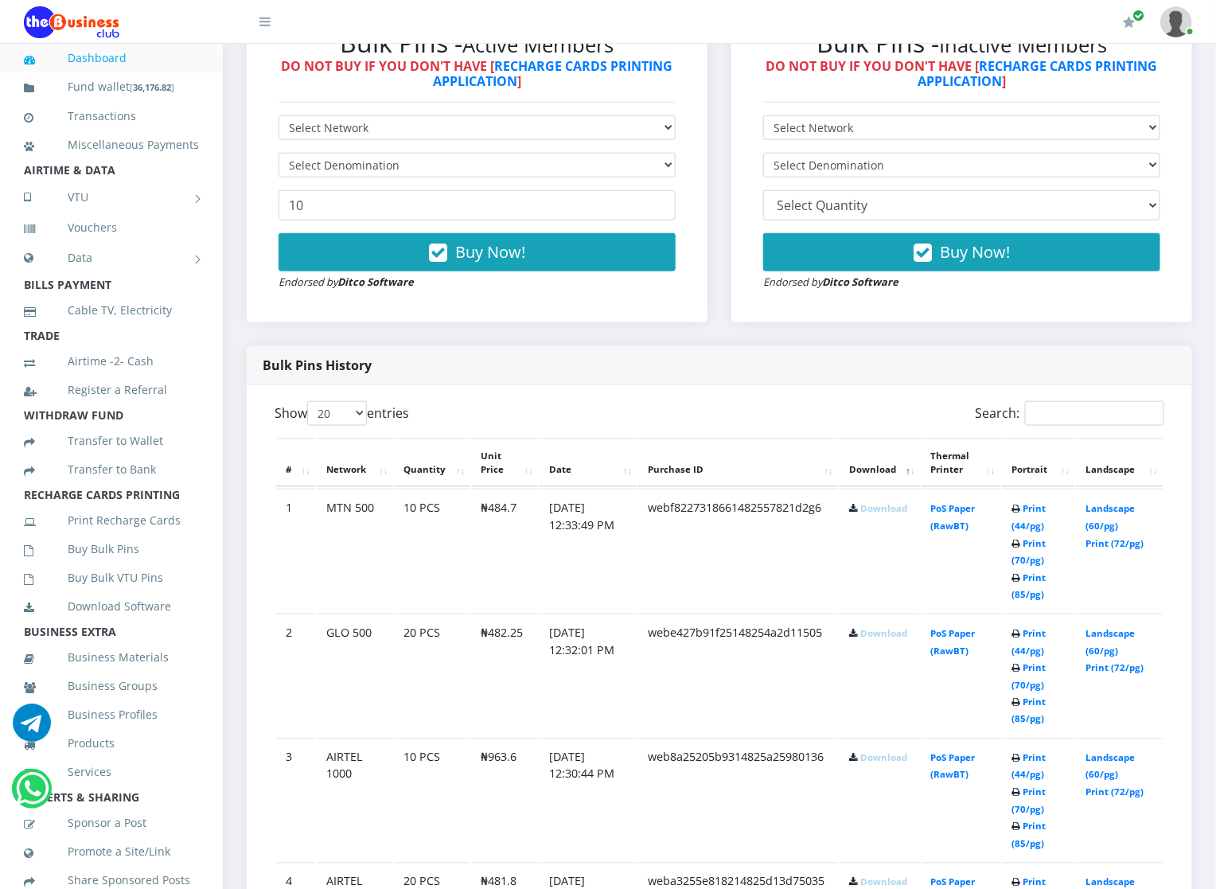
click at [867, 631] on link "Download" at bounding box center [883, 633] width 47 height 12
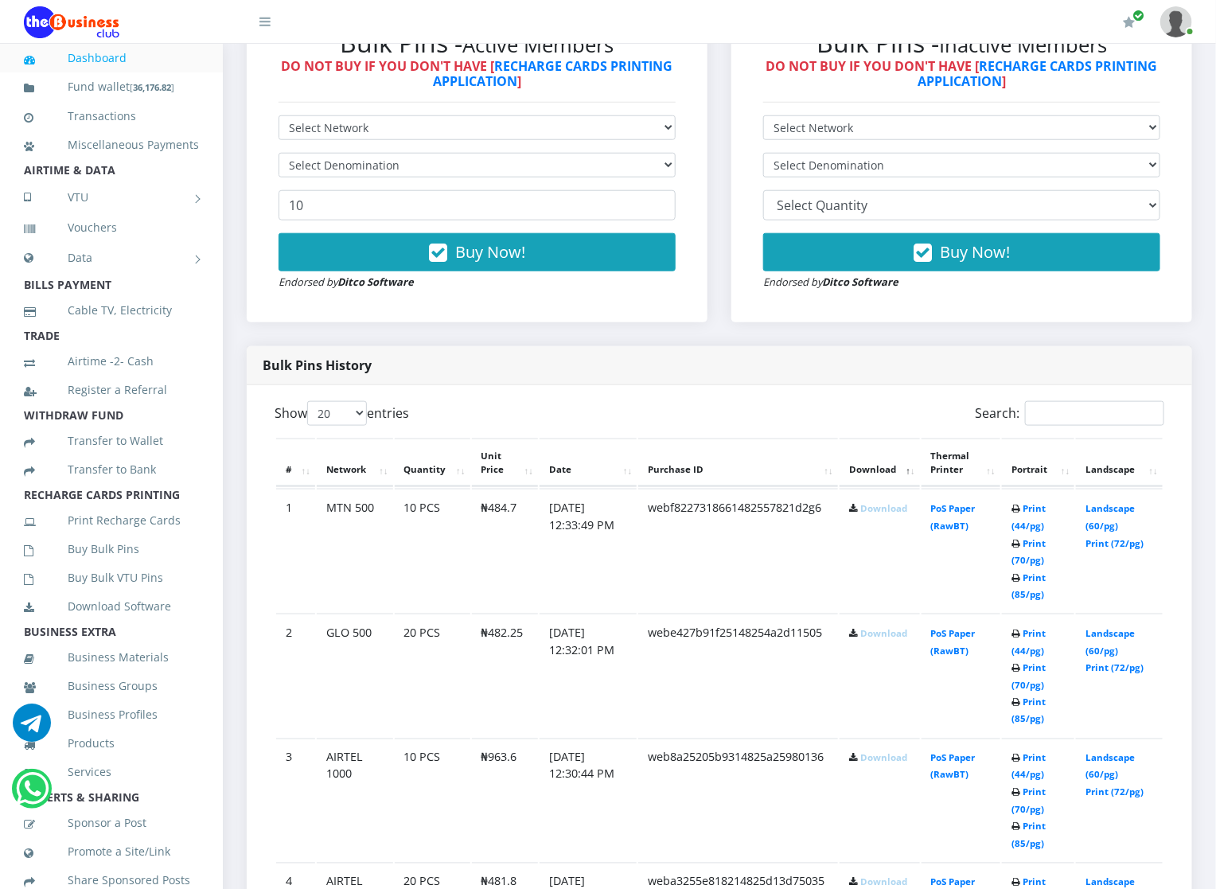
click at [867, 631] on link "Download" at bounding box center [883, 633] width 47 height 12
click at [865, 759] on link "Download" at bounding box center [883, 758] width 47 height 12
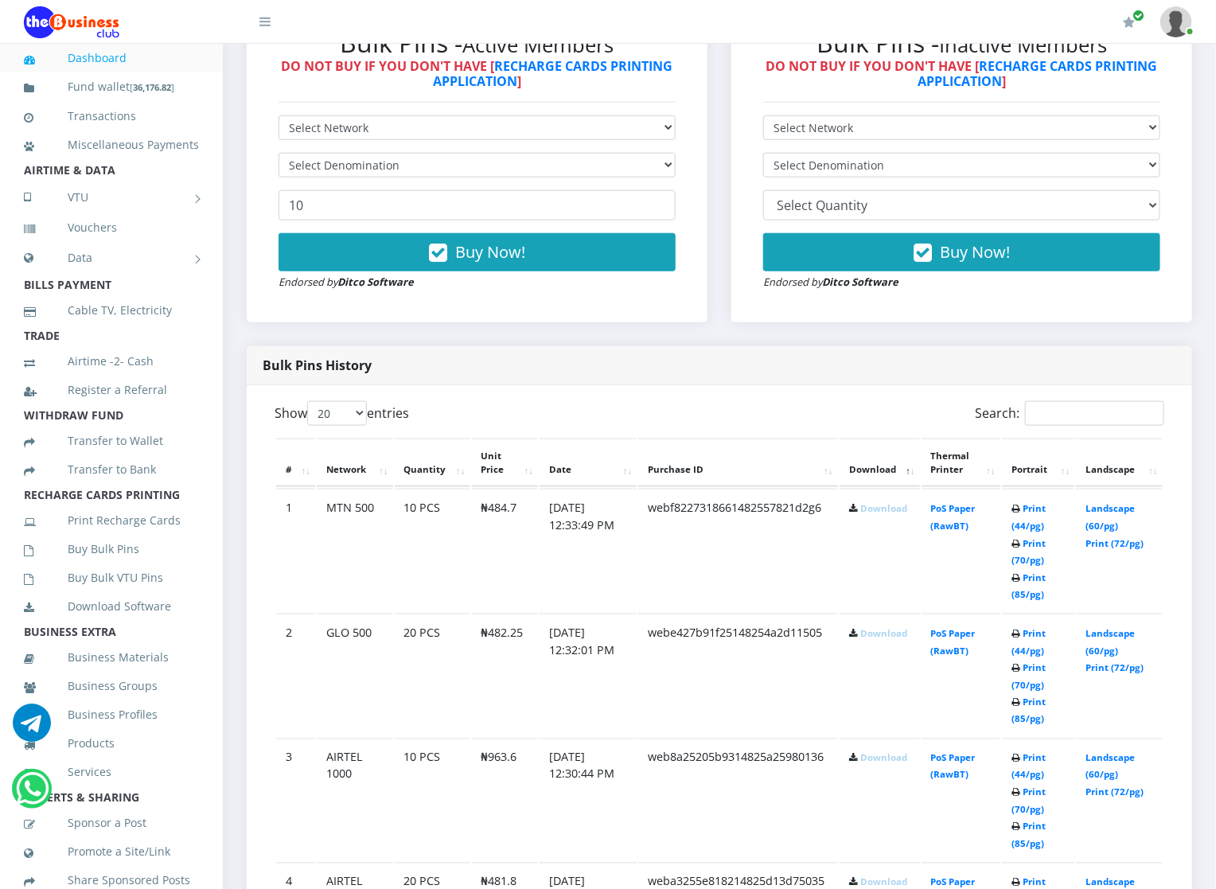
click at [865, 759] on link "Download" at bounding box center [883, 758] width 47 height 12
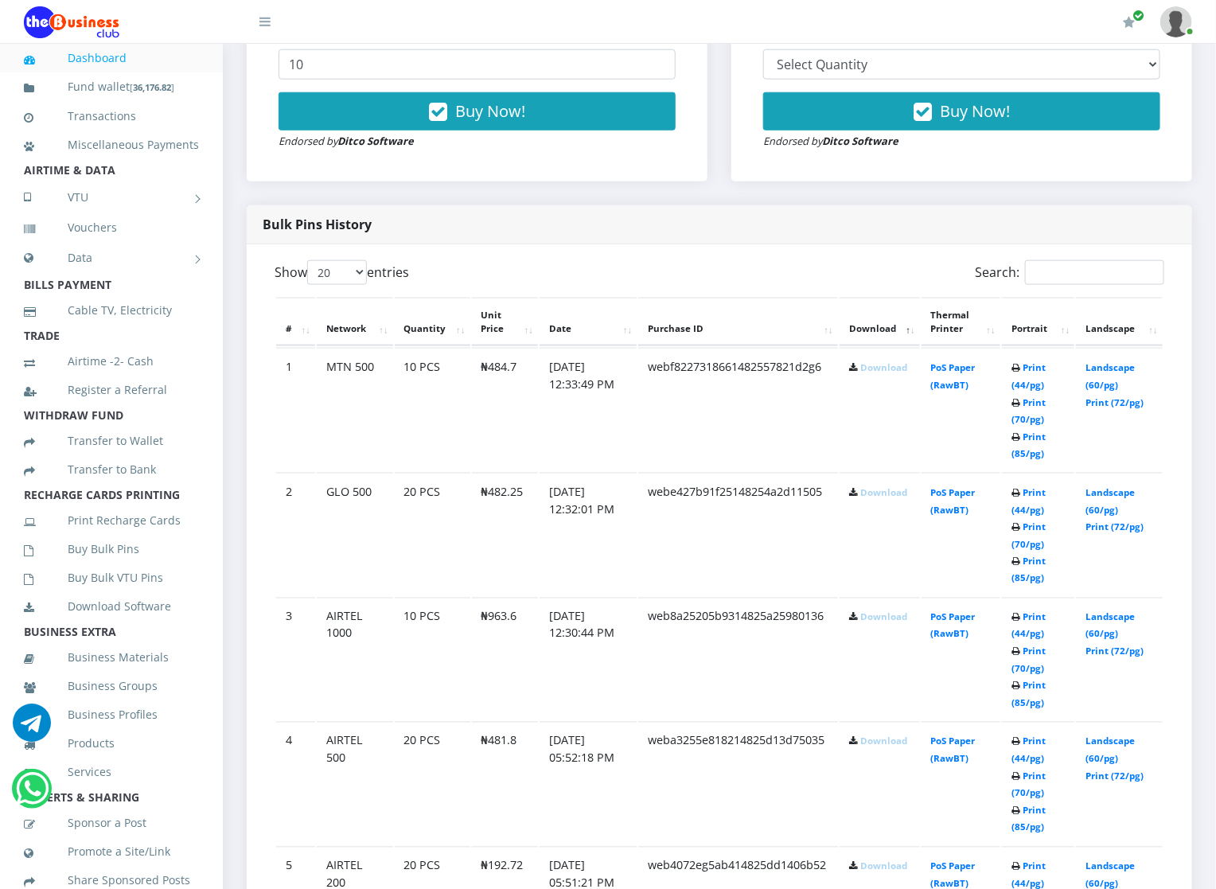
scroll to position [668, 0]
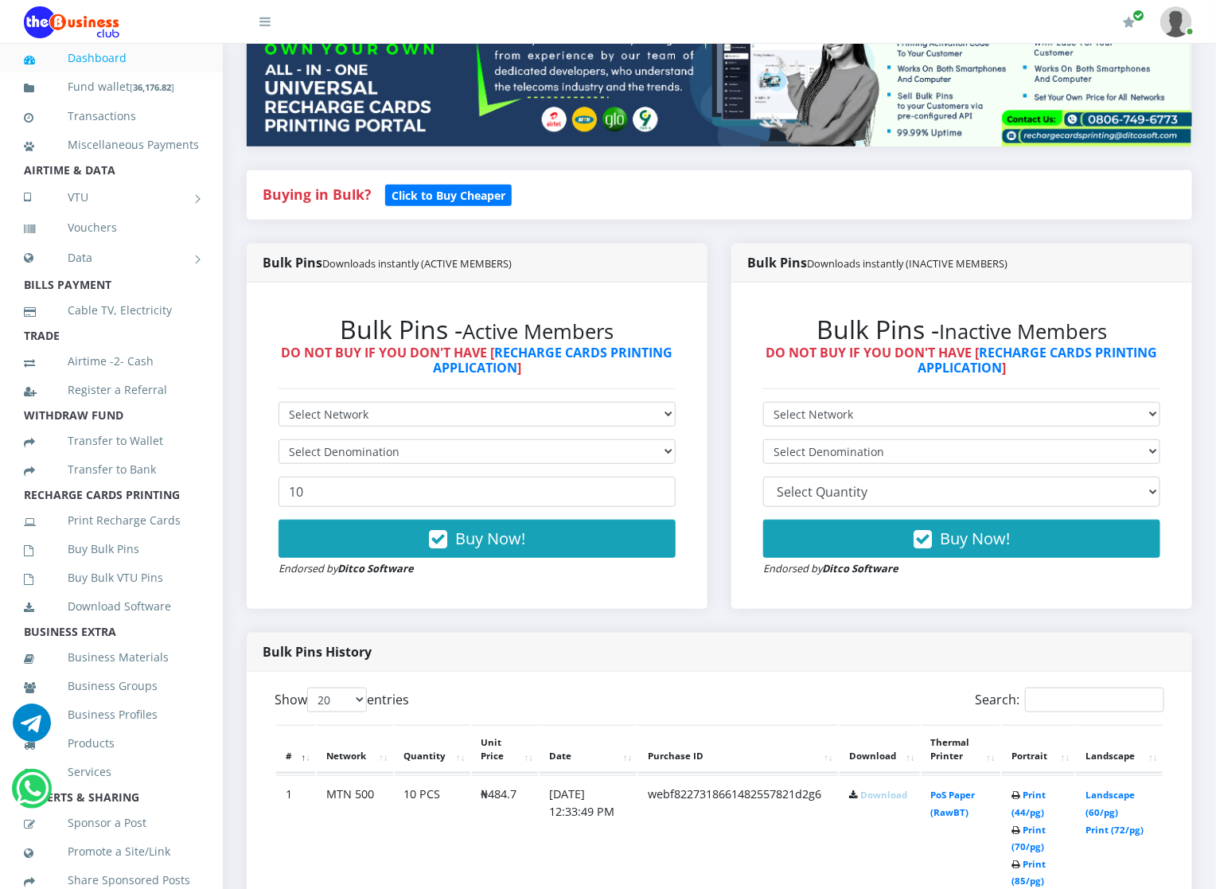
scroll to position [286, 0]
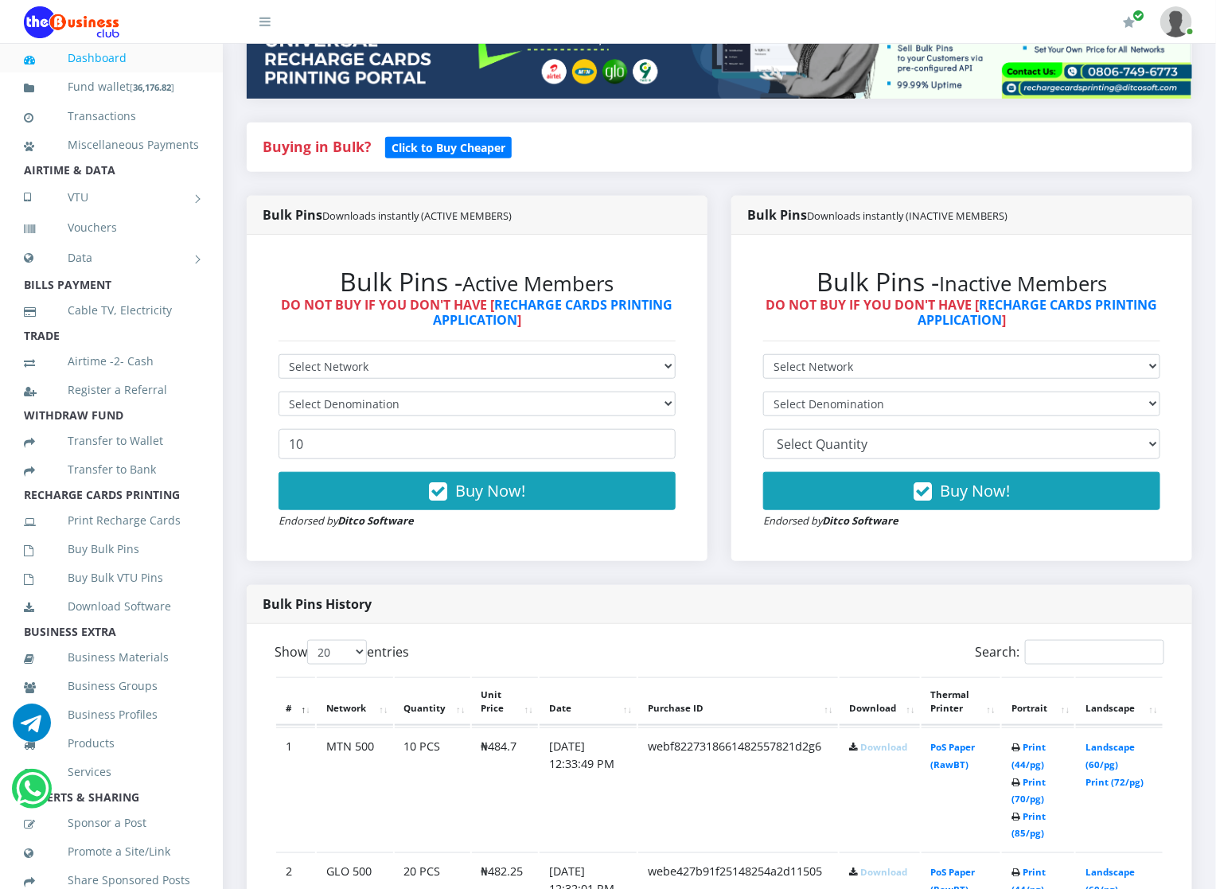
click at [900, 748] on link "Download" at bounding box center [883, 747] width 47 height 12
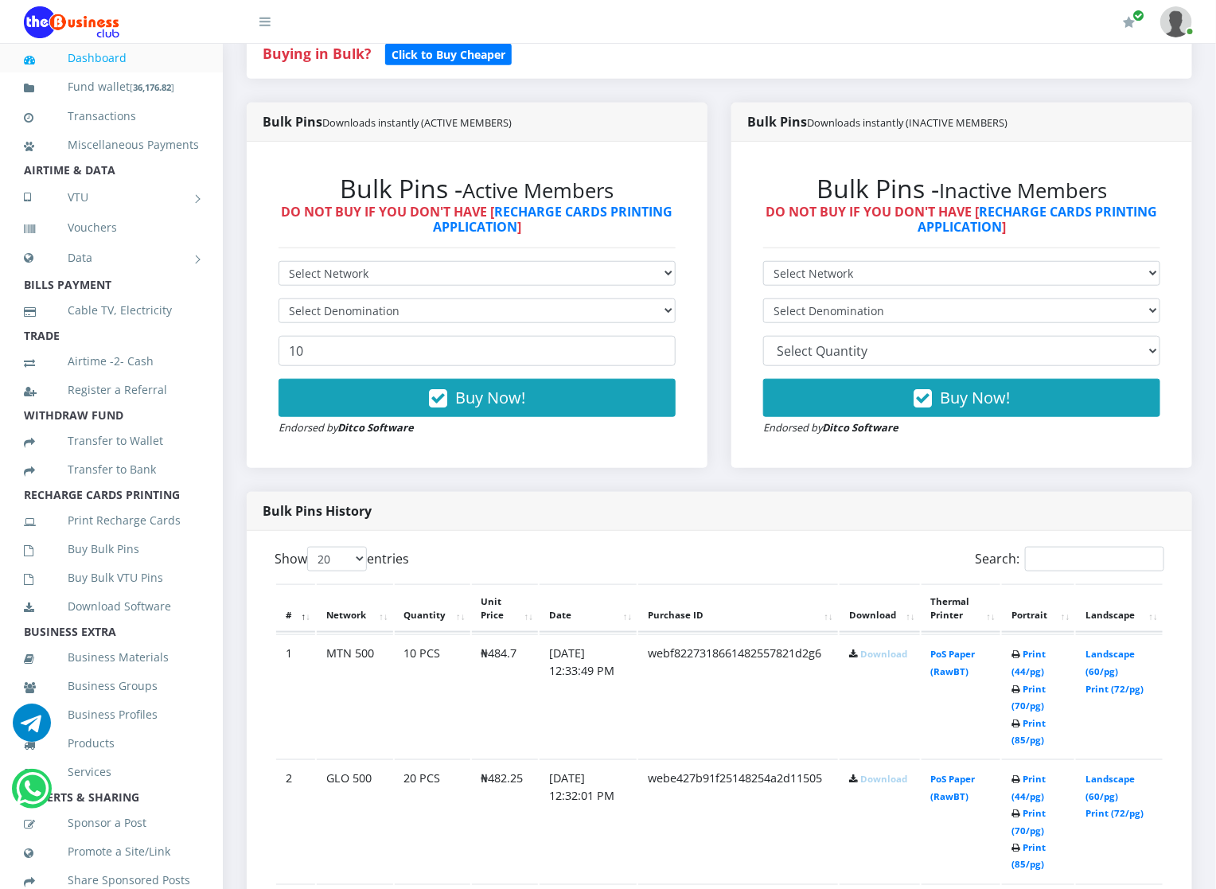
scroll to position [382, 0]
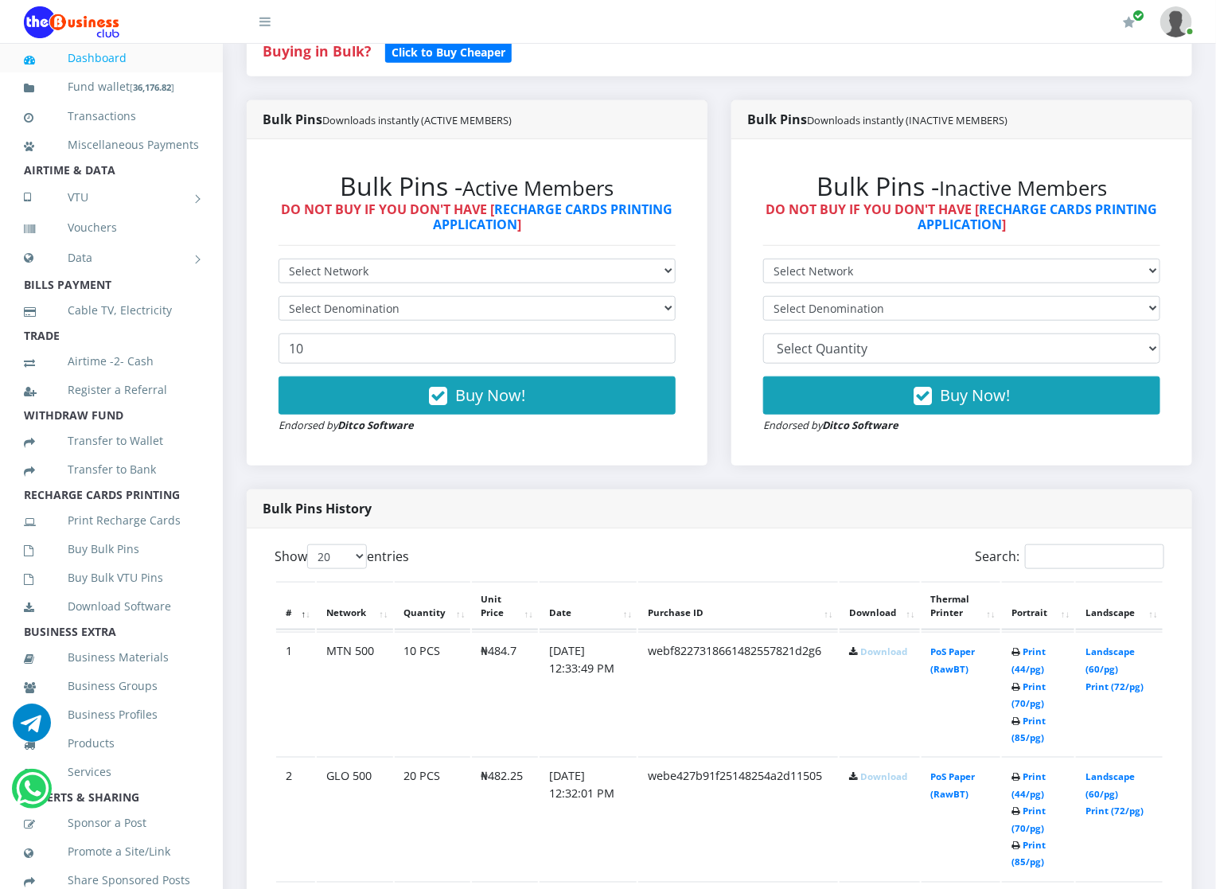
click at [872, 779] on link "Download" at bounding box center [883, 776] width 47 height 12
click at [870, 772] on link "Download" at bounding box center [883, 776] width 47 height 12
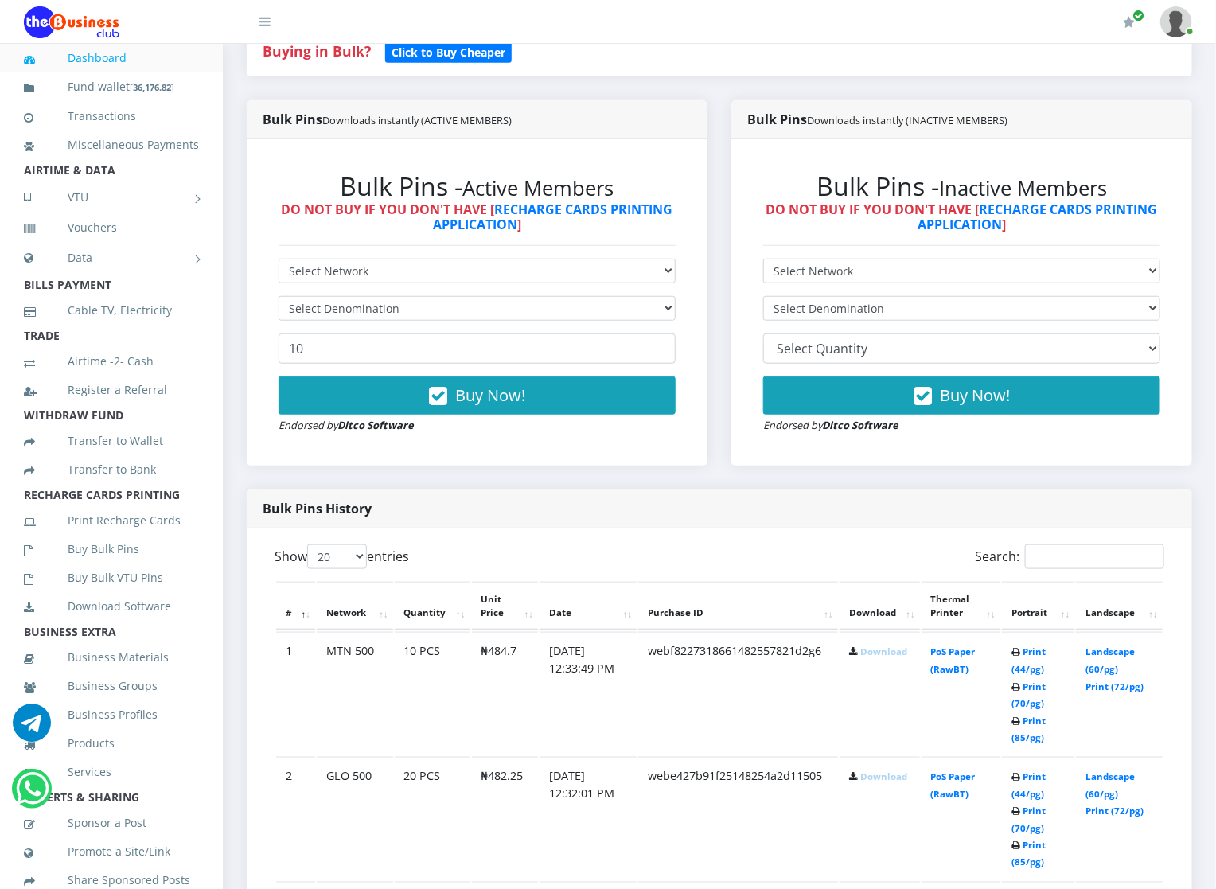
click at [870, 772] on link "Download" at bounding box center [883, 776] width 47 height 12
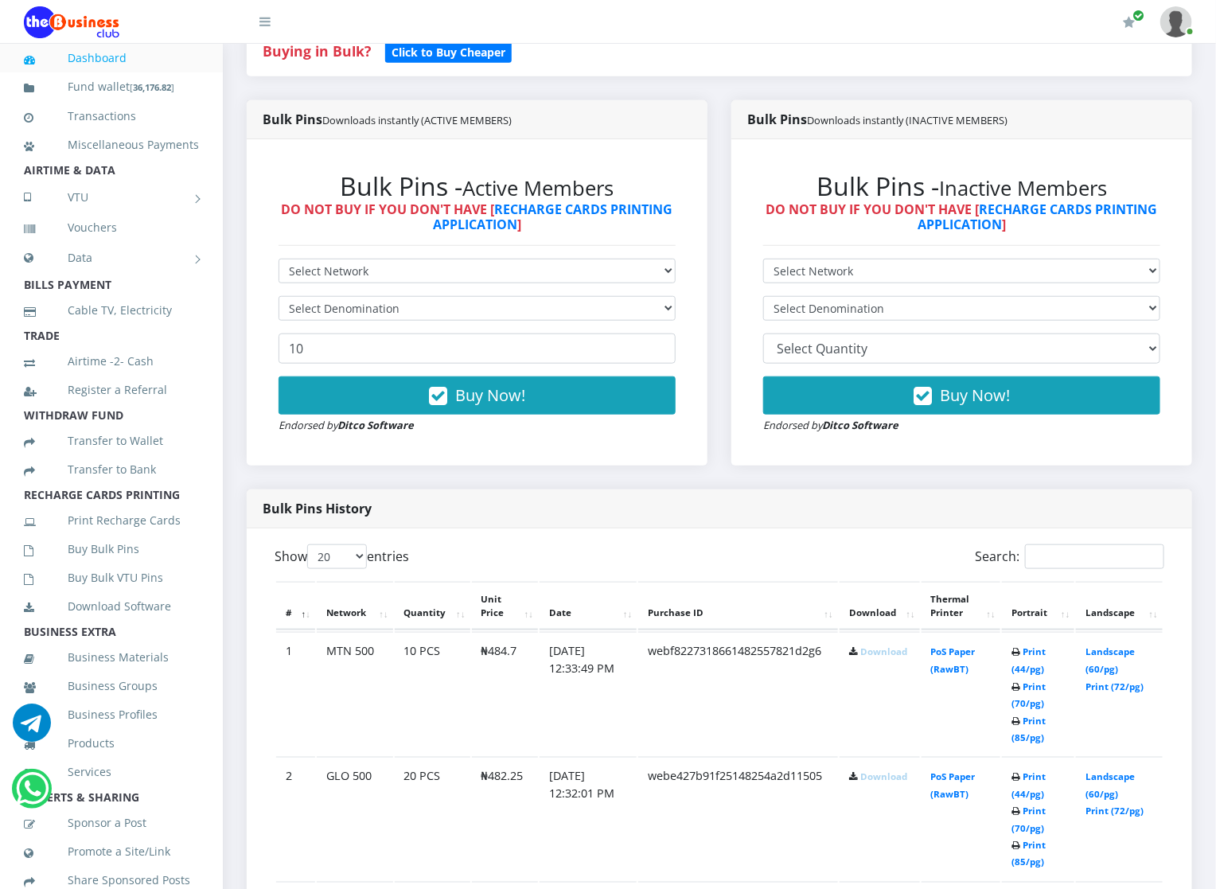
click at [870, 772] on link "Download" at bounding box center [883, 776] width 47 height 12
click at [870, 777] on link "Download" at bounding box center [883, 776] width 47 height 12
click at [864, 776] on link "Download" at bounding box center [883, 776] width 47 height 12
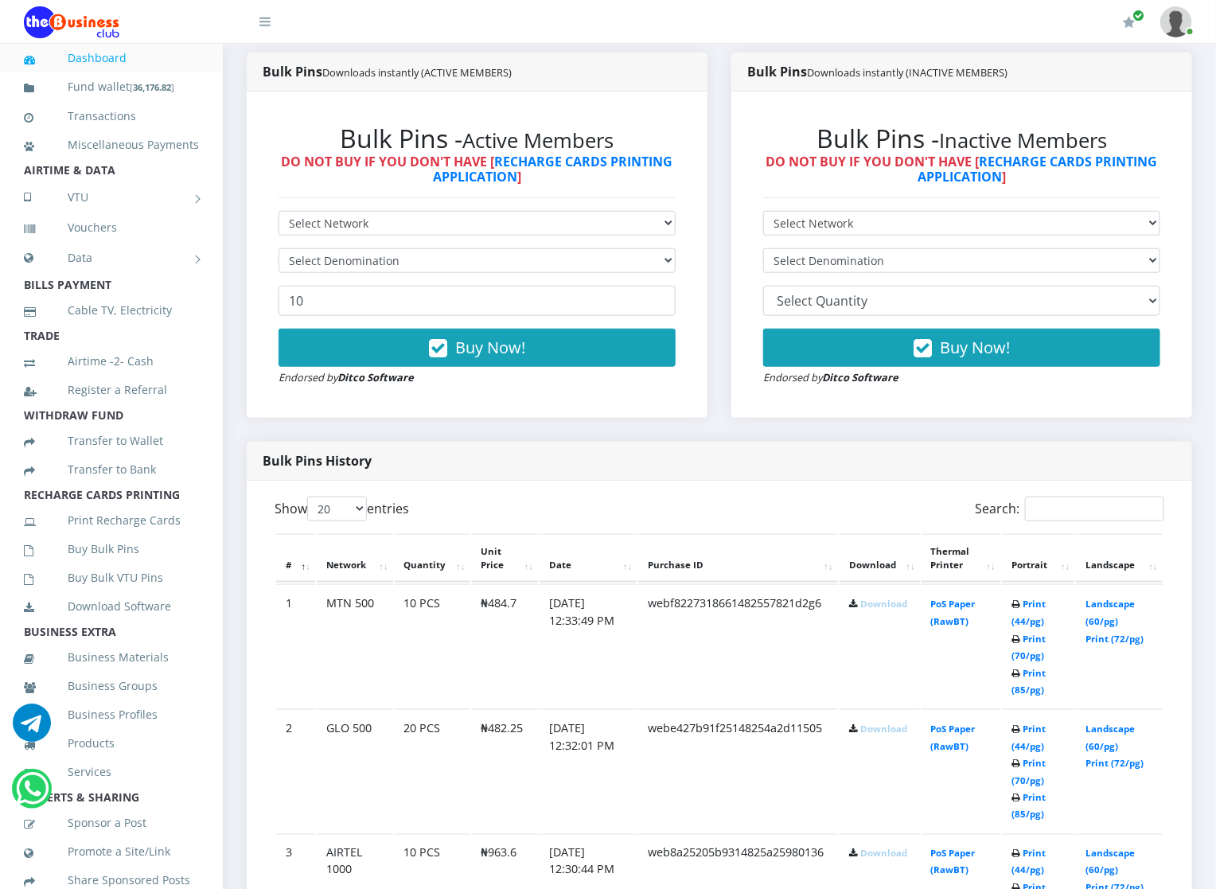
scroll to position [477, 0]
